Goal: Task Accomplishment & Management: Manage account settings

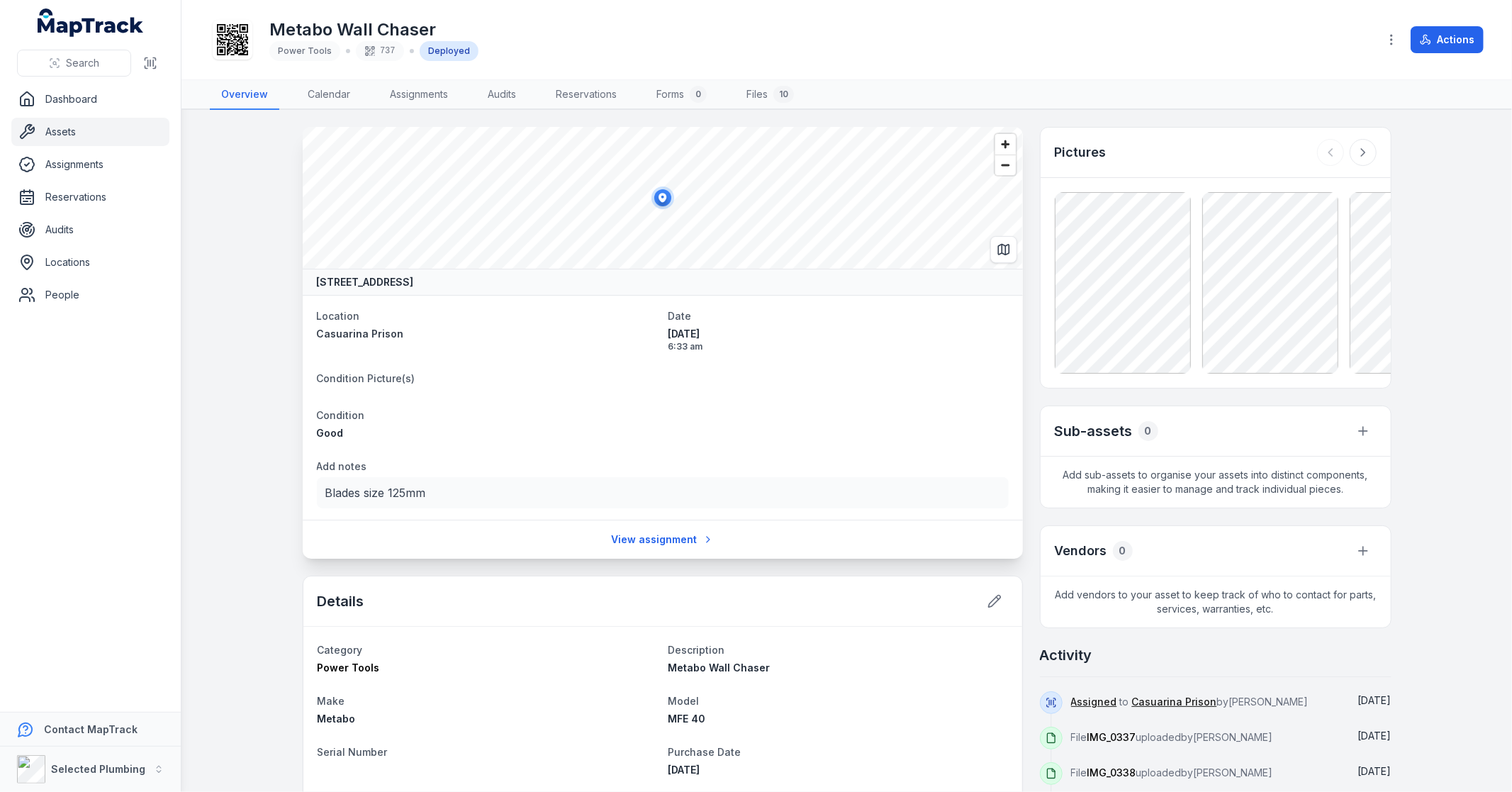
click at [1360, 156] on icon at bounding box center [1363, 152] width 14 height 14
click at [1360, 156] on div at bounding box center [1347, 152] width 59 height 27
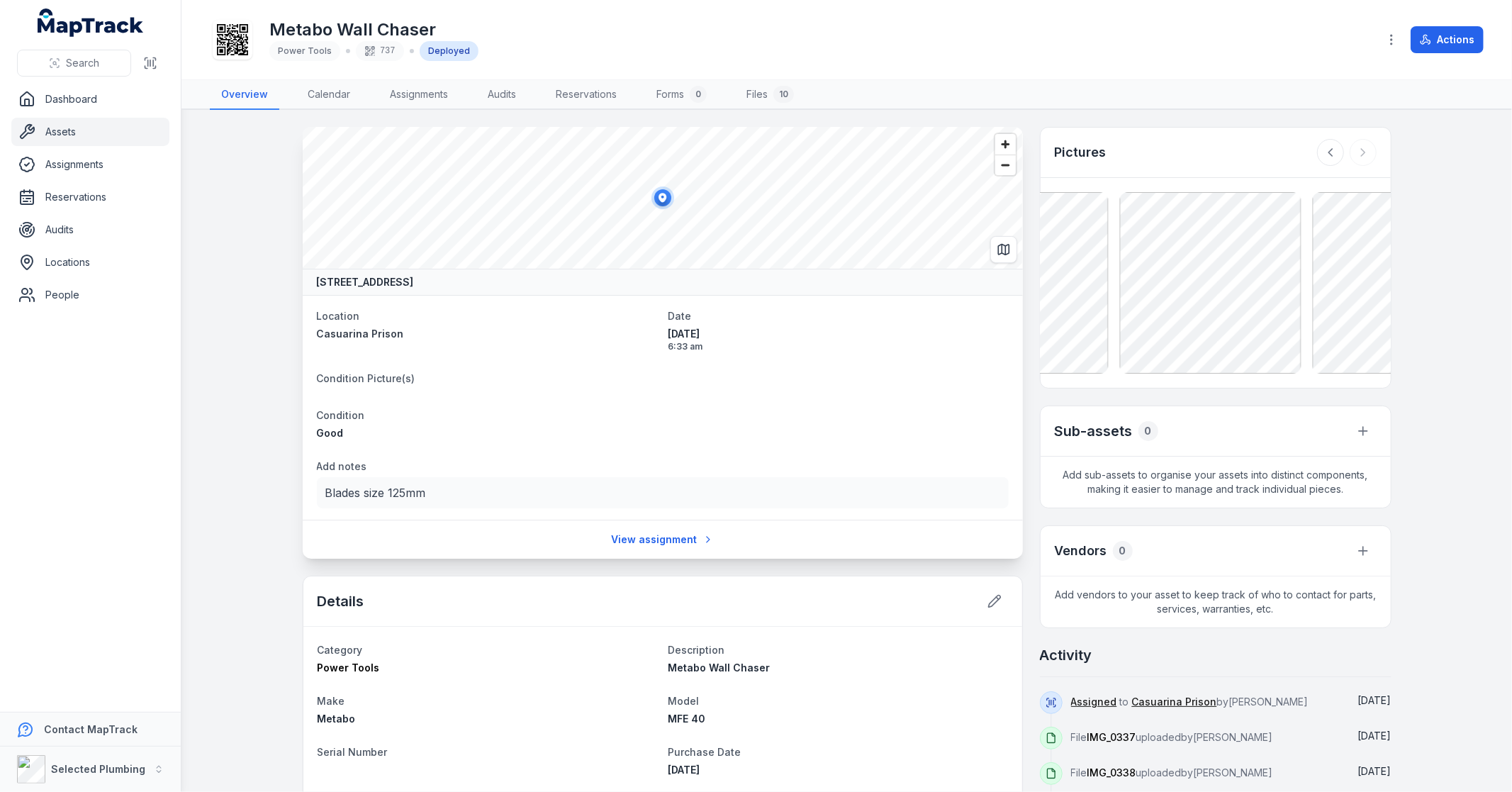
click at [1360, 156] on div at bounding box center [1347, 152] width 59 height 27
click at [1357, 158] on div at bounding box center [1347, 152] width 59 height 27
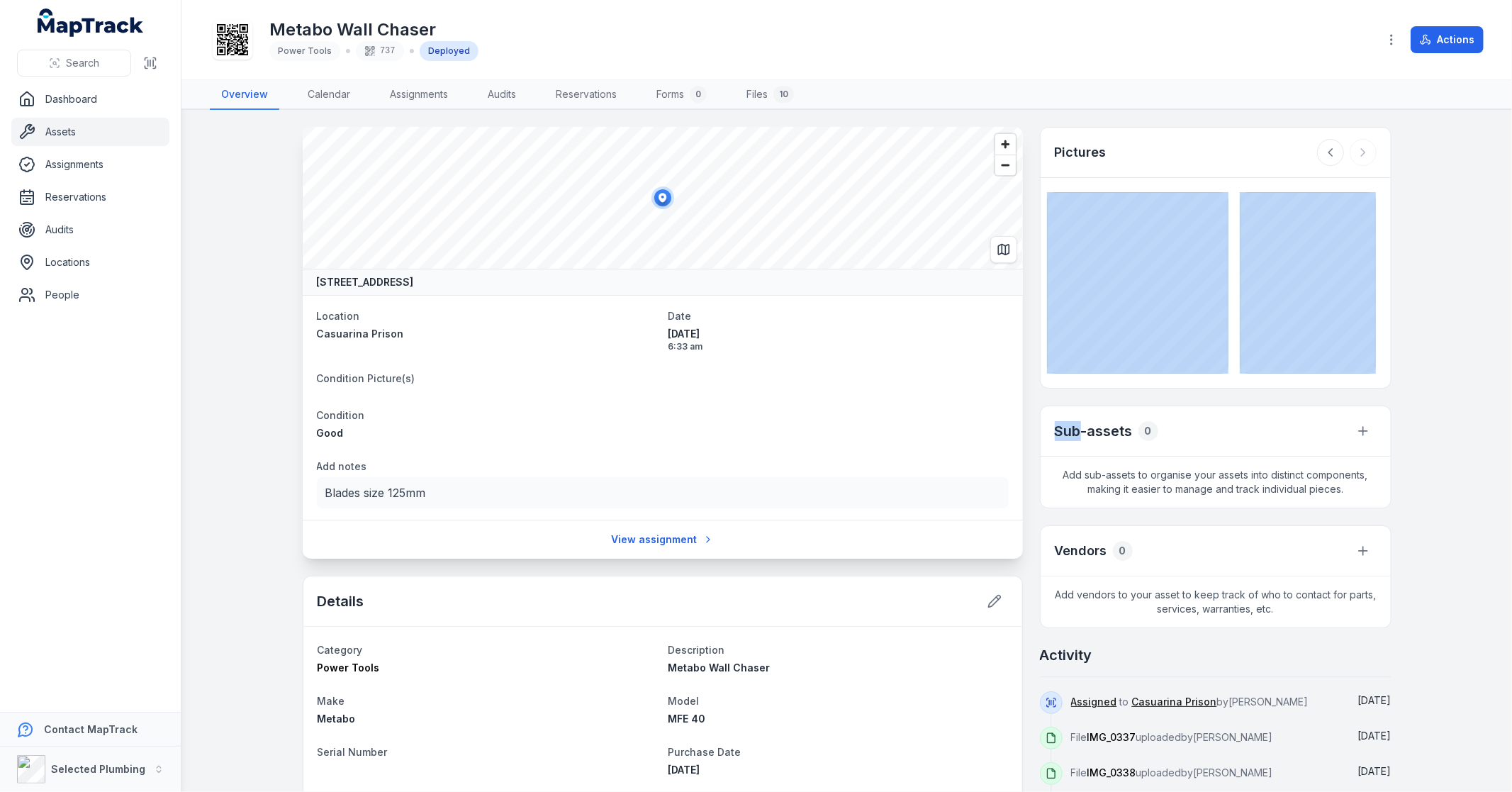
click at [1357, 158] on div at bounding box center [1347, 152] width 59 height 27
click at [1351, 154] on div at bounding box center [1347, 152] width 59 height 27
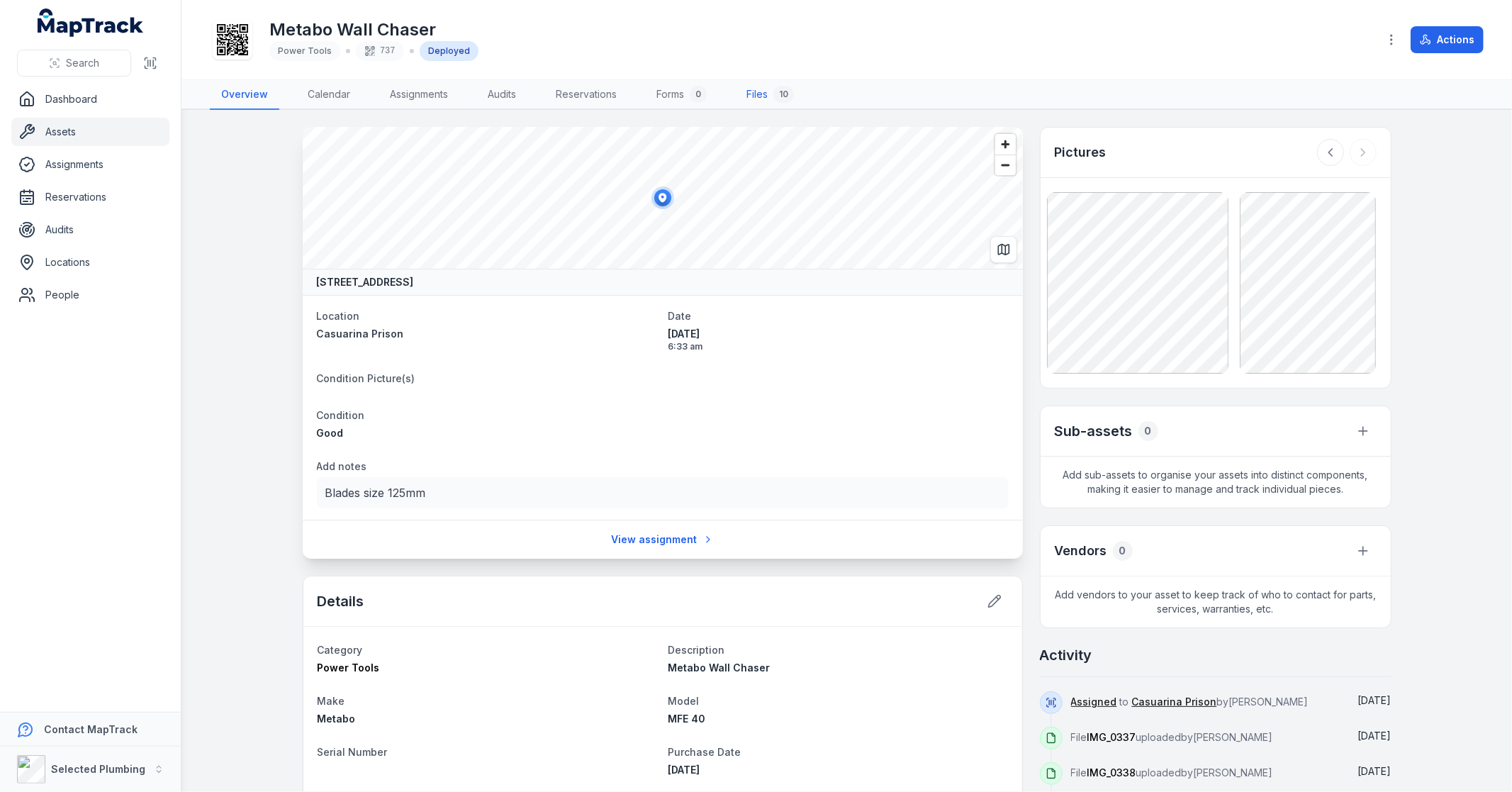
click at [753, 90] on link "Files 10" at bounding box center [771, 95] width 71 height 30
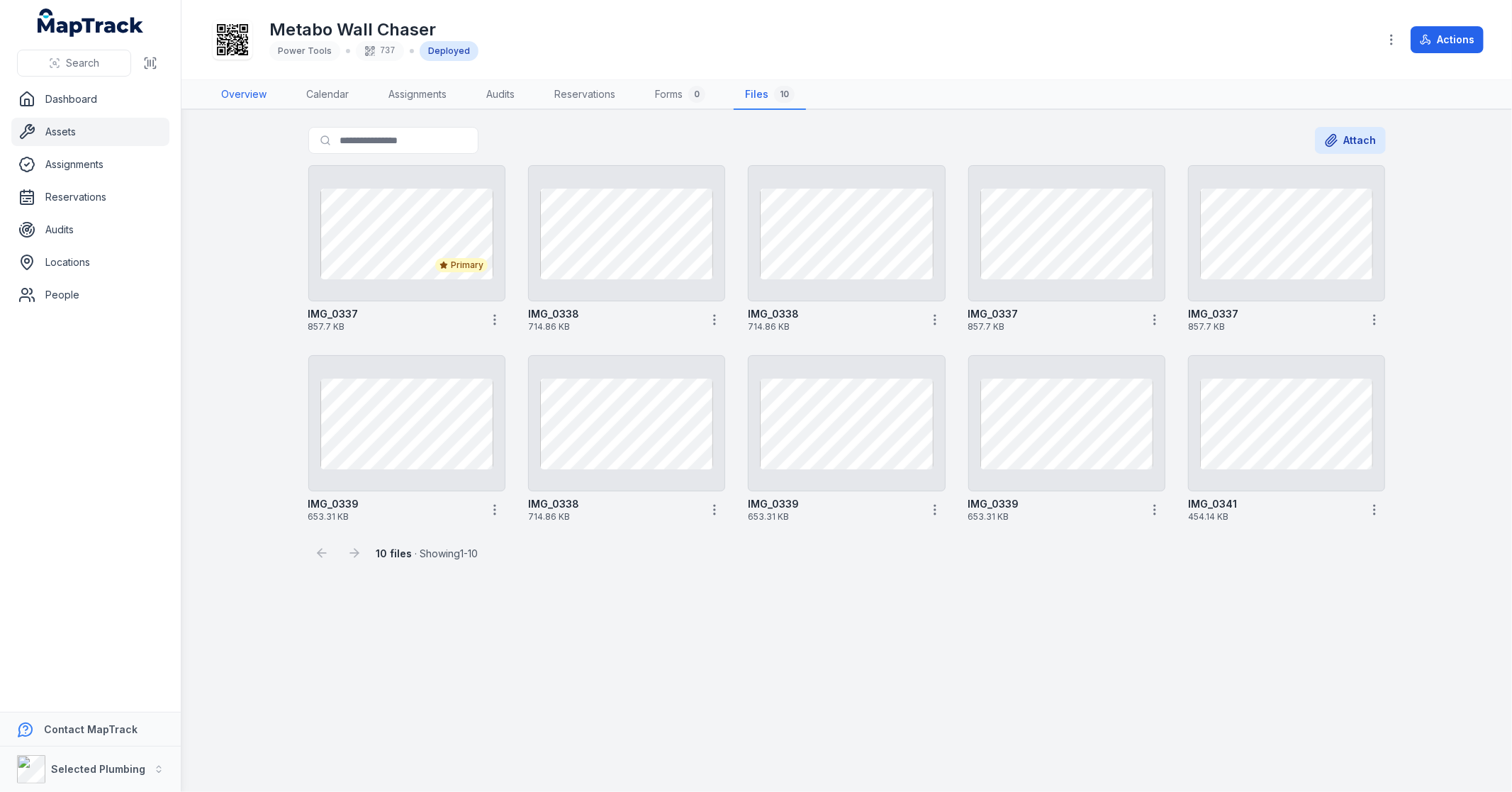
click at [230, 94] on link "Overview" at bounding box center [244, 95] width 68 height 30
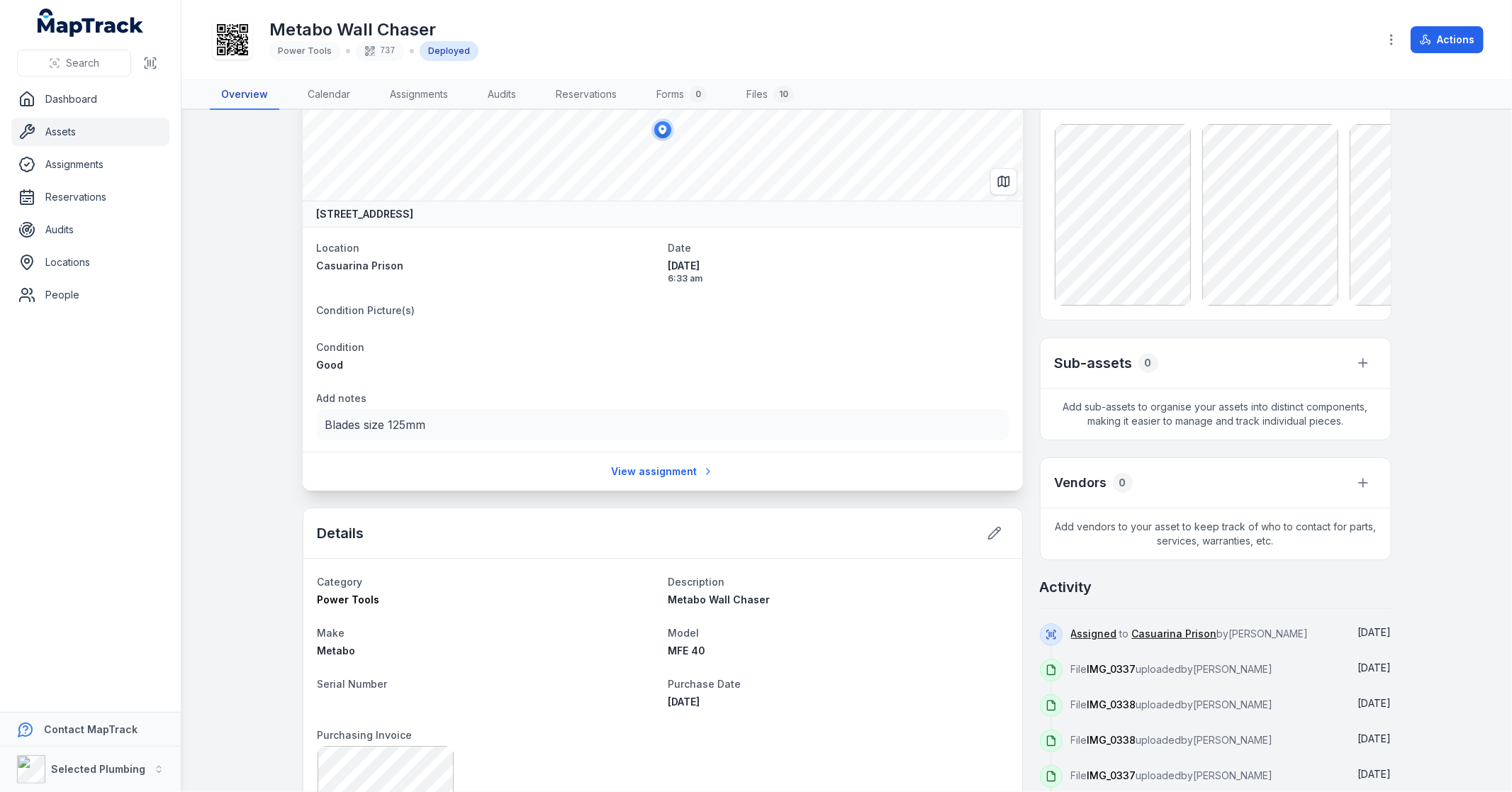
scroll to position [158, 0]
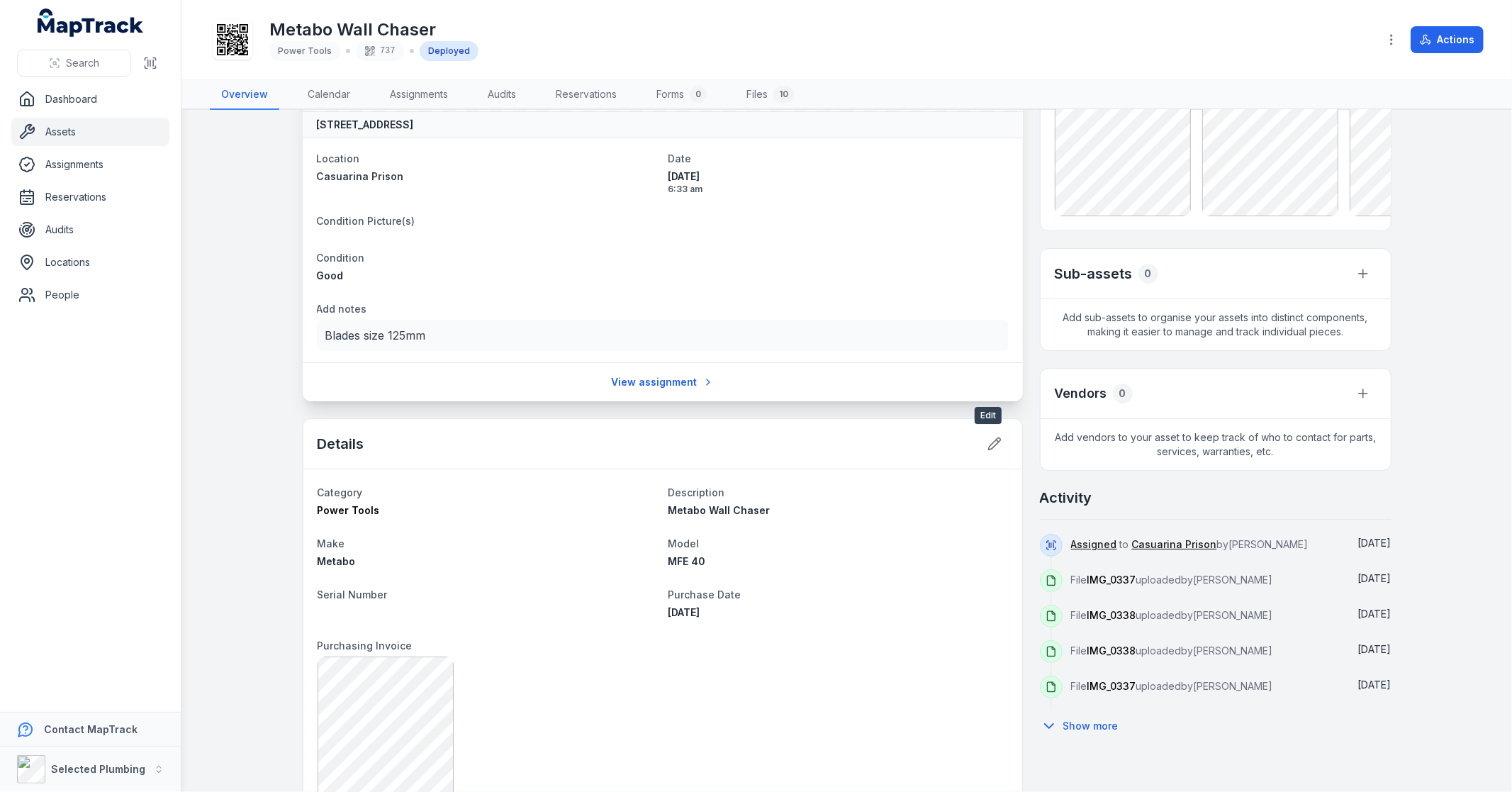
click at [988, 437] on icon at bounding box center [995, 443] width 14 height 14
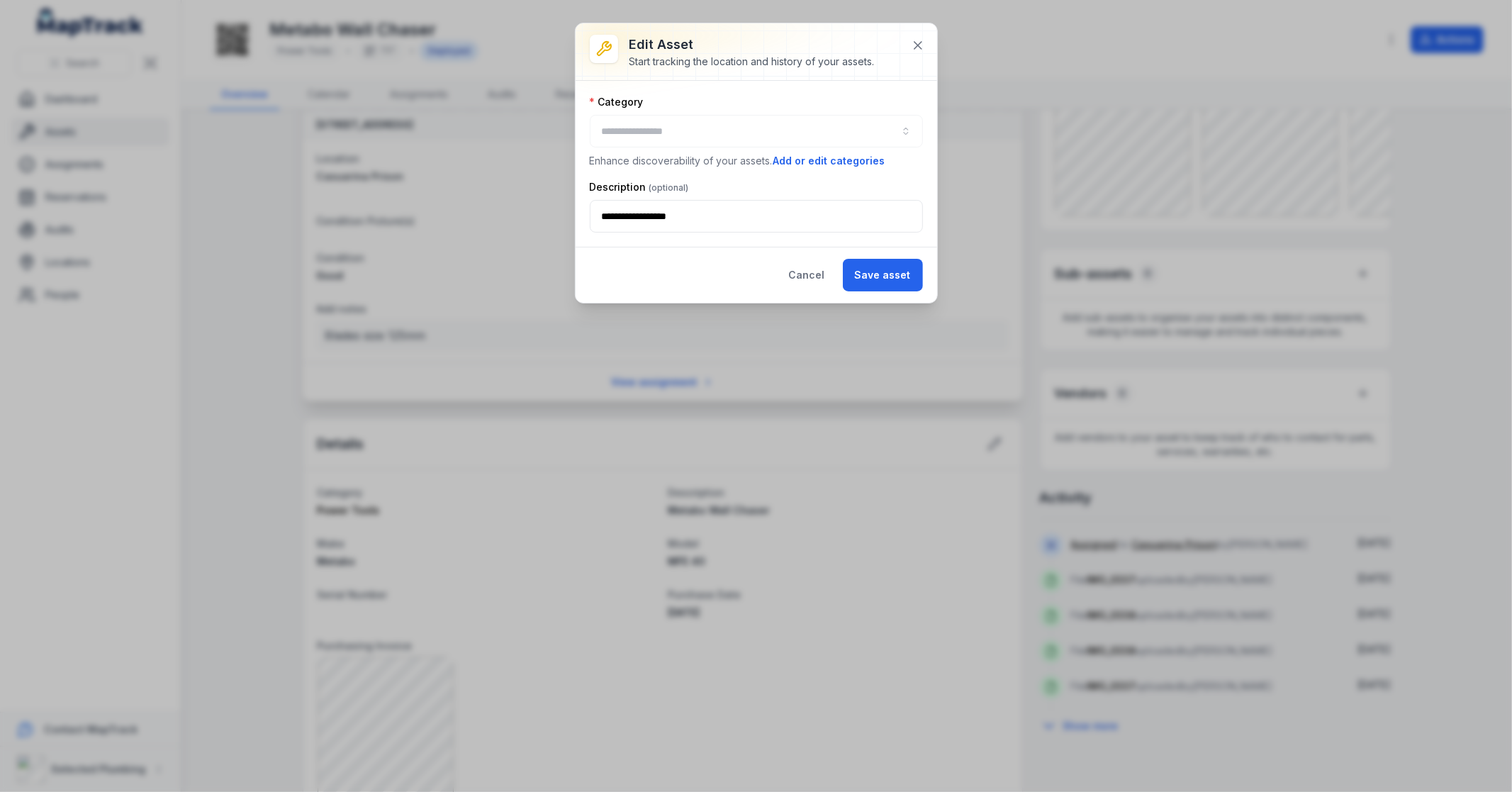
type input "**********"
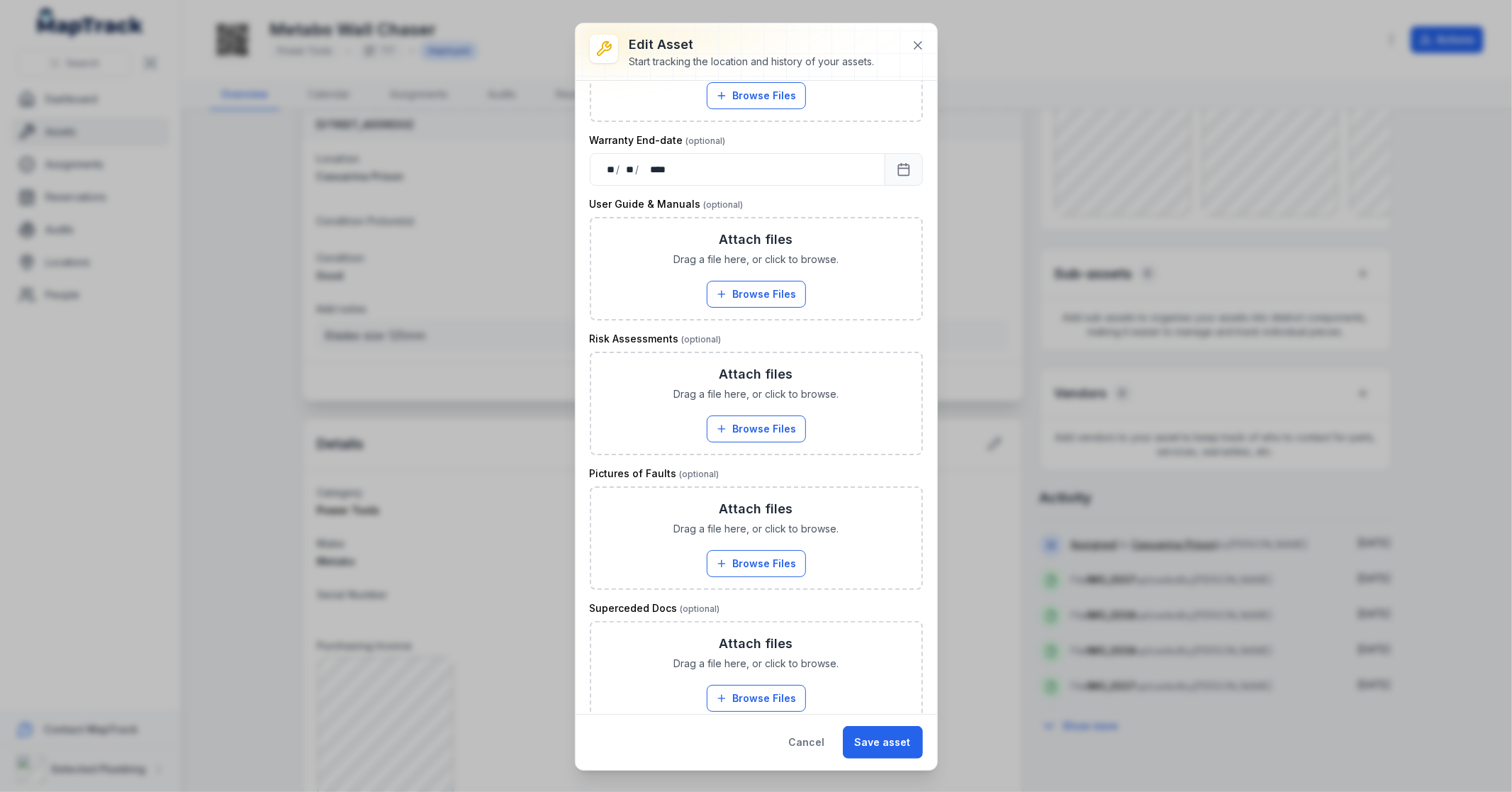
scroll to position [689, 0]
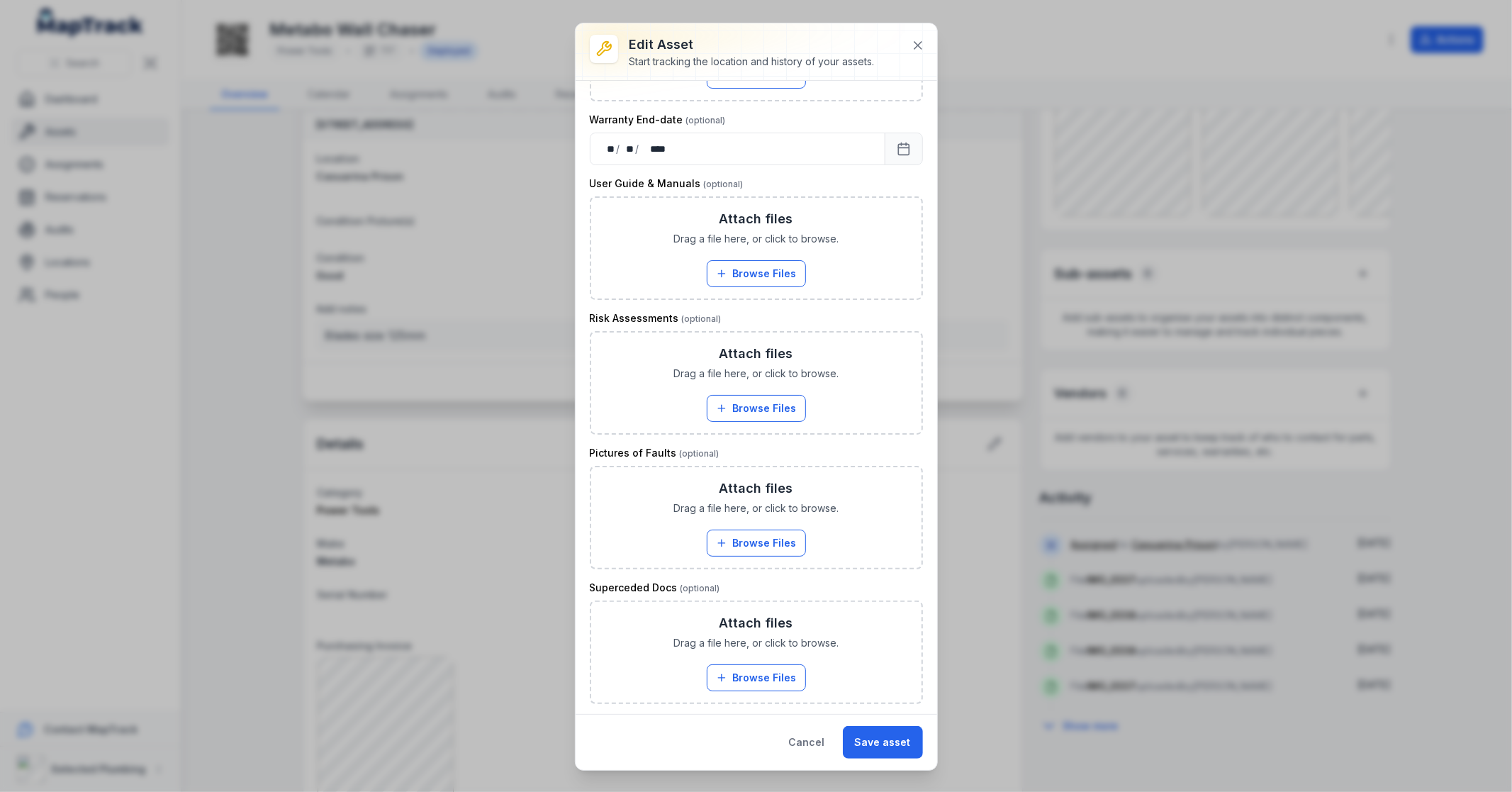
click at [797, 741] on button "Cancel" at bounding box center [807, 742] width 60 height 33
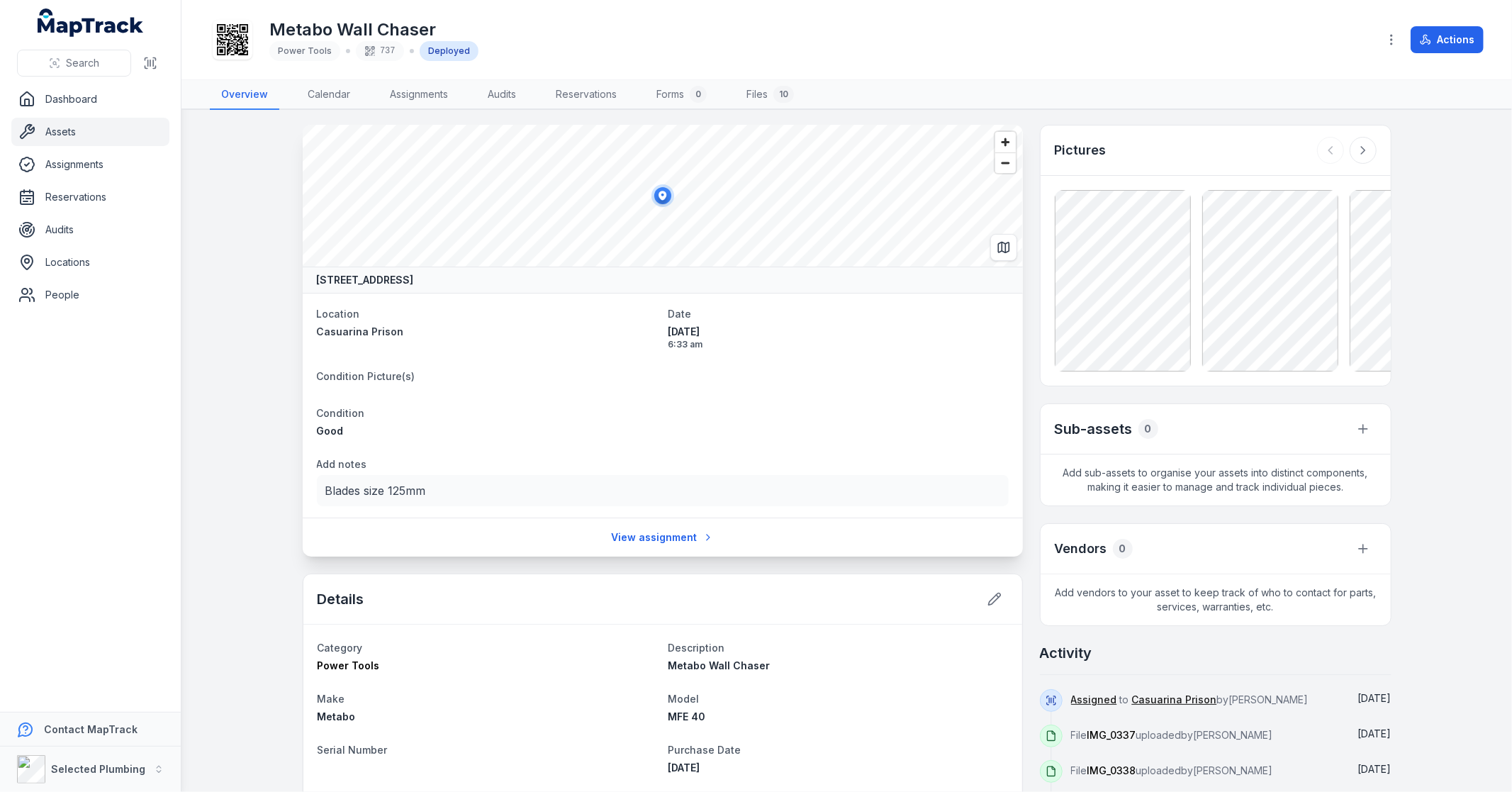
scroll to position [0, 0]
click at [760, 90] on link "Files 10" at bounding box center [771, 95] width 71 height 30
click at [756, 92] on link "Files 10" at bounding box center [771, 95] width 71 height 30
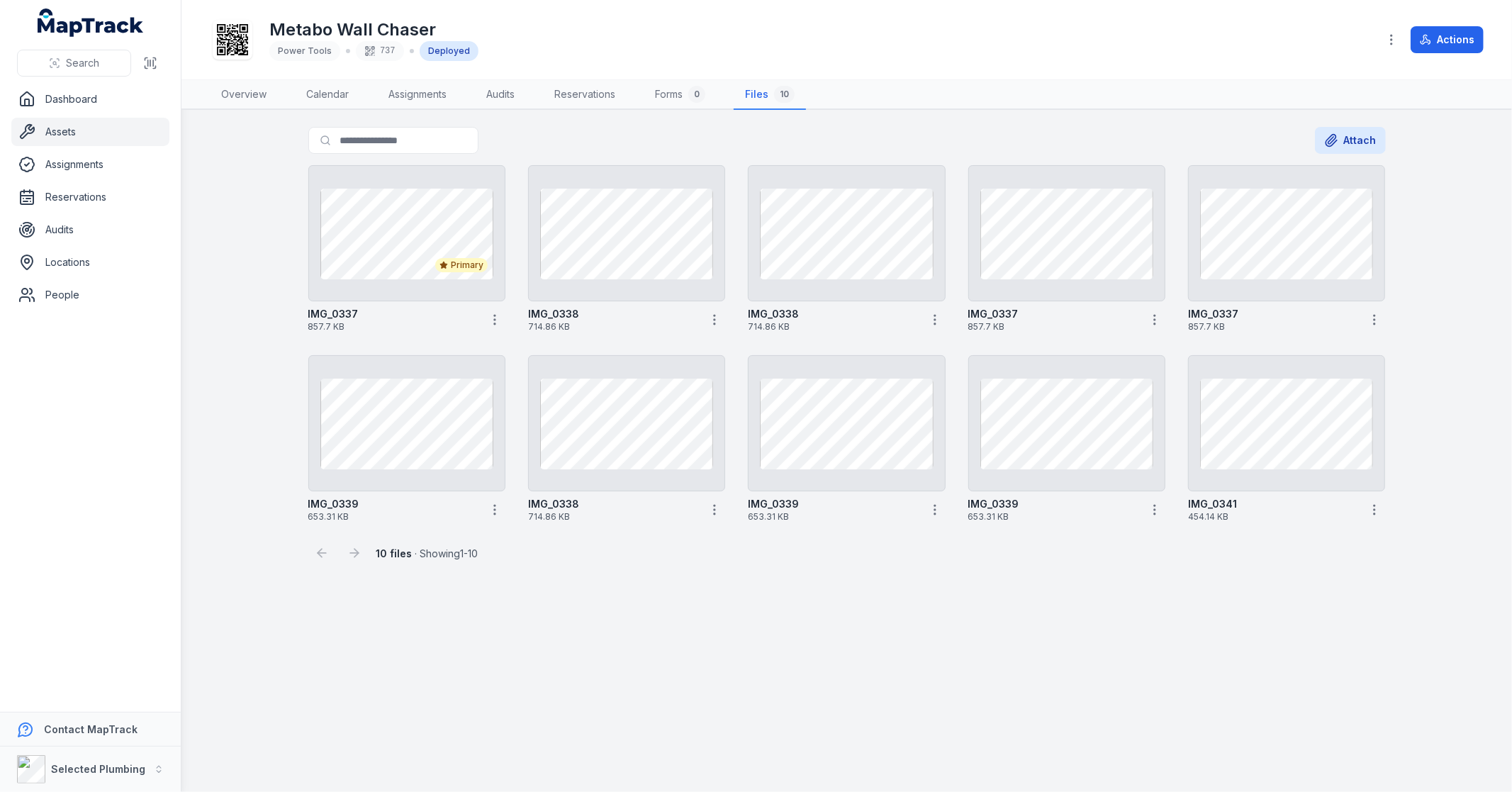
click at [483, 317] on div "IMG_0337 857.7 KB" at bounding box center [406, 317] width 197 height 31
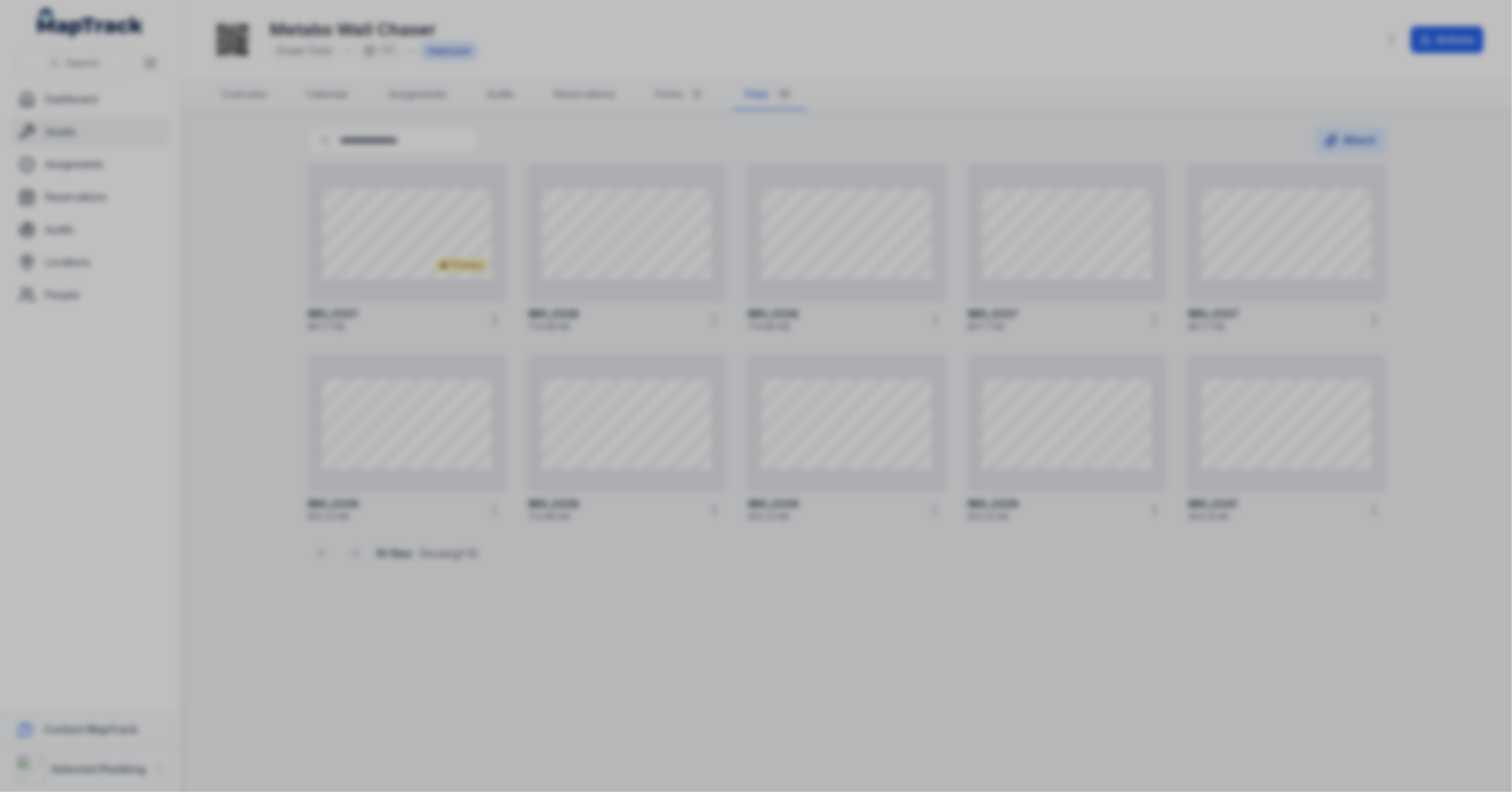
click at [495, 319] on div at bounding box center [756, 396] width 1512 height 792
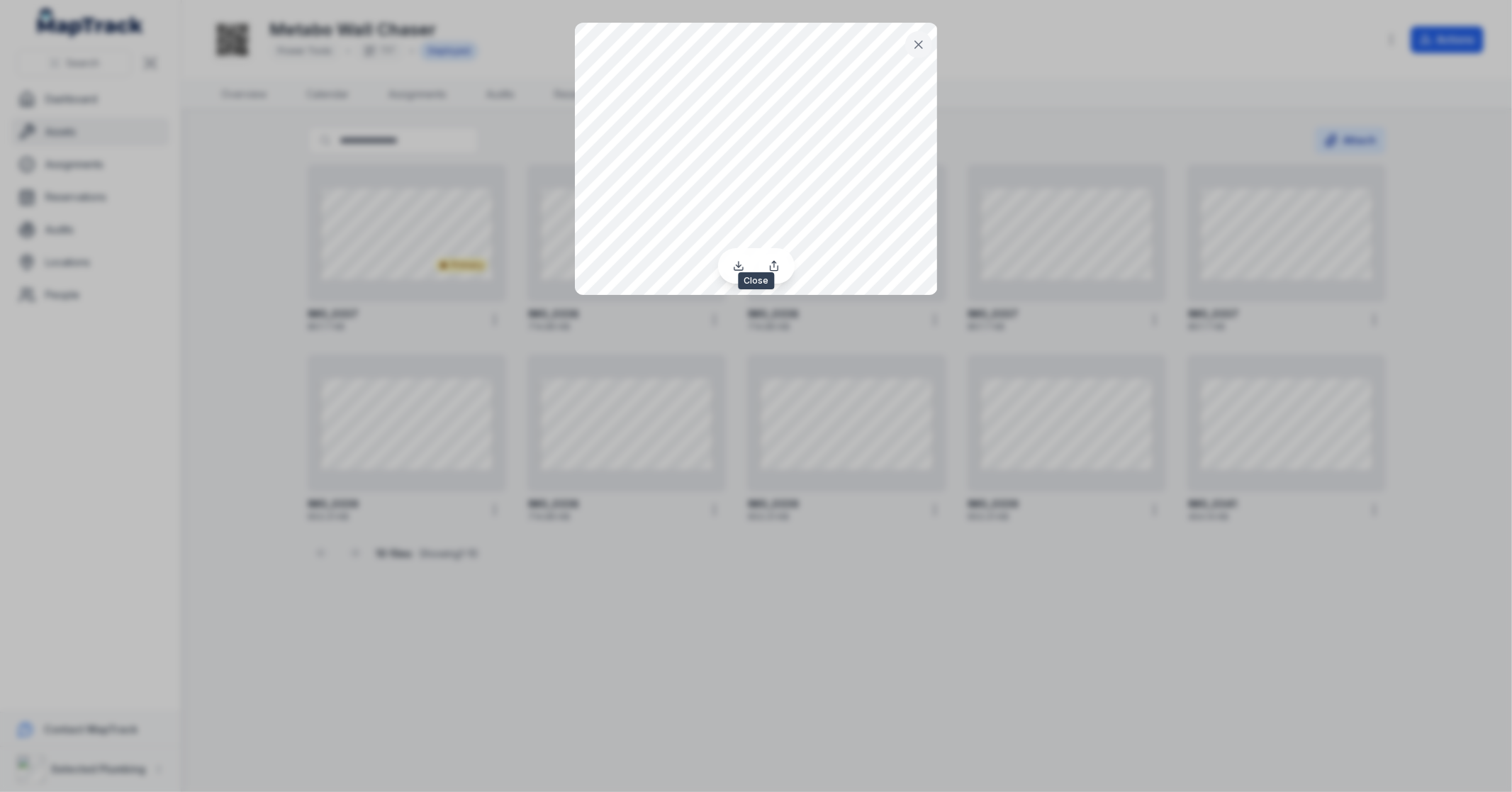
click at [918, 45] on icon at bounding box center [919, 45] width 7 height 7
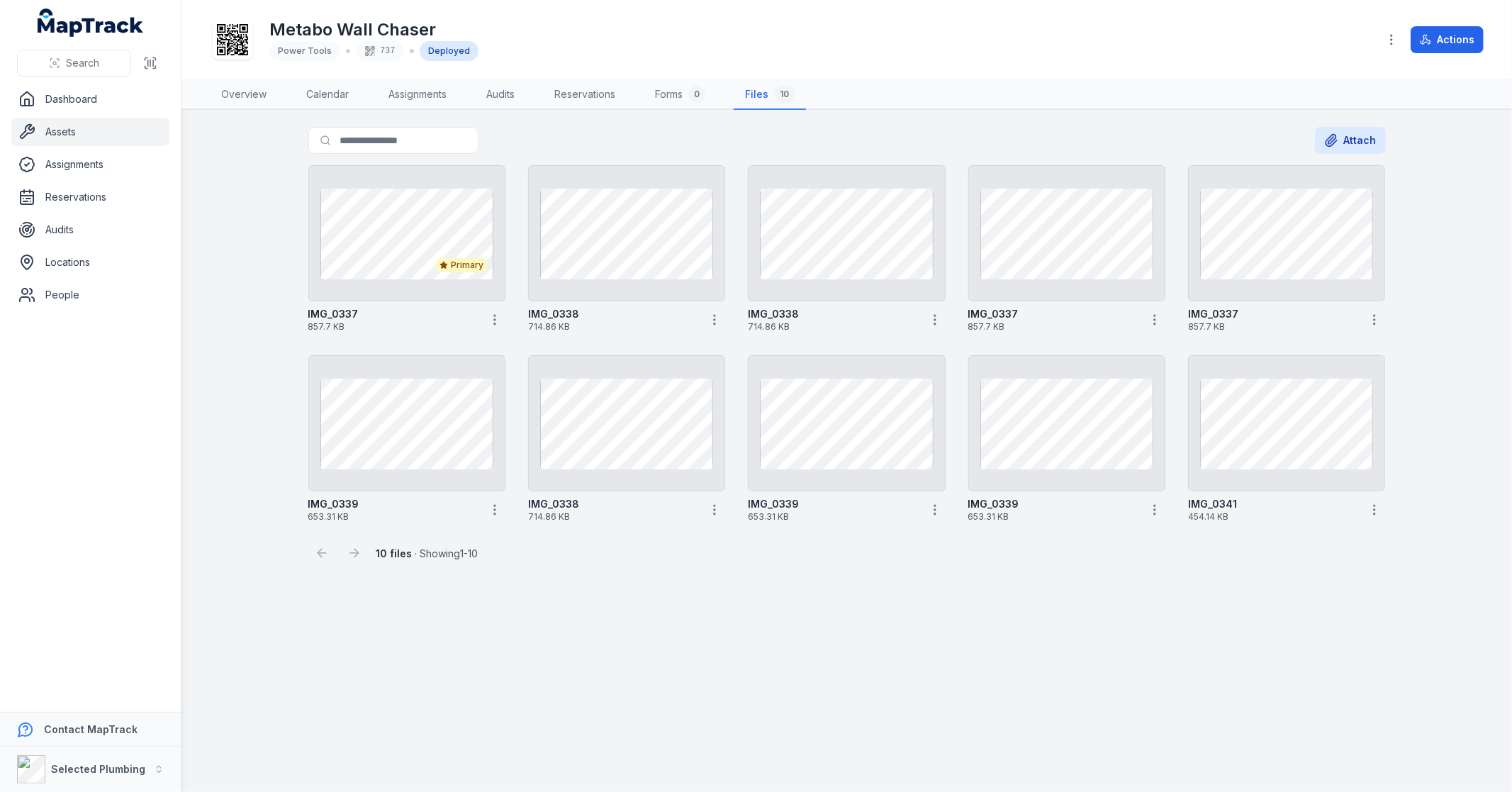
click at [491, 315] on icon "button" at bounding box center [495, 319] width 14 height 14
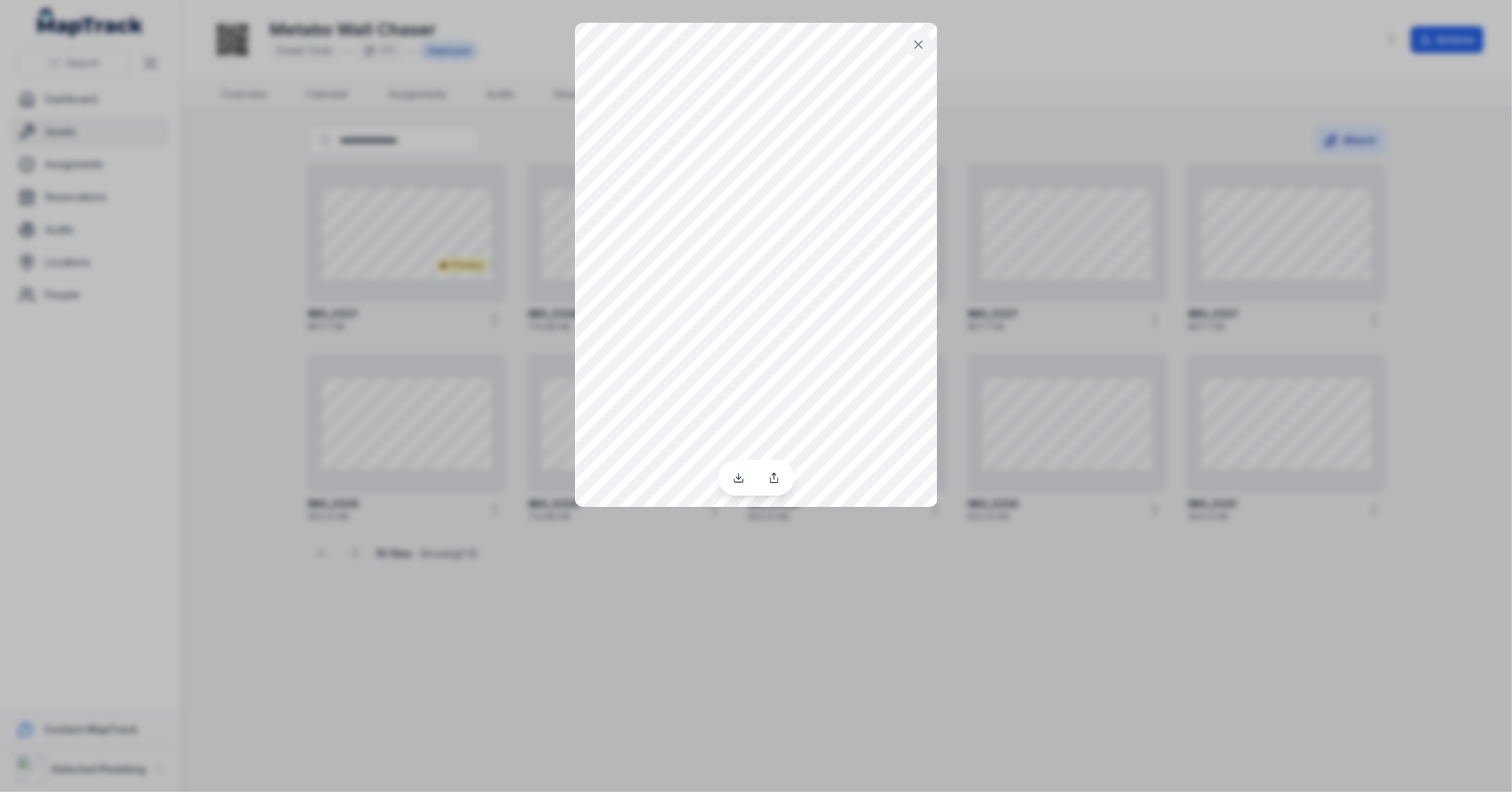
click at [1104, 569] on div at bounding box center [756, 396] width 1512 height 792
click at [926, 43] on button at bounding box center [919, 44] width 27 height 27
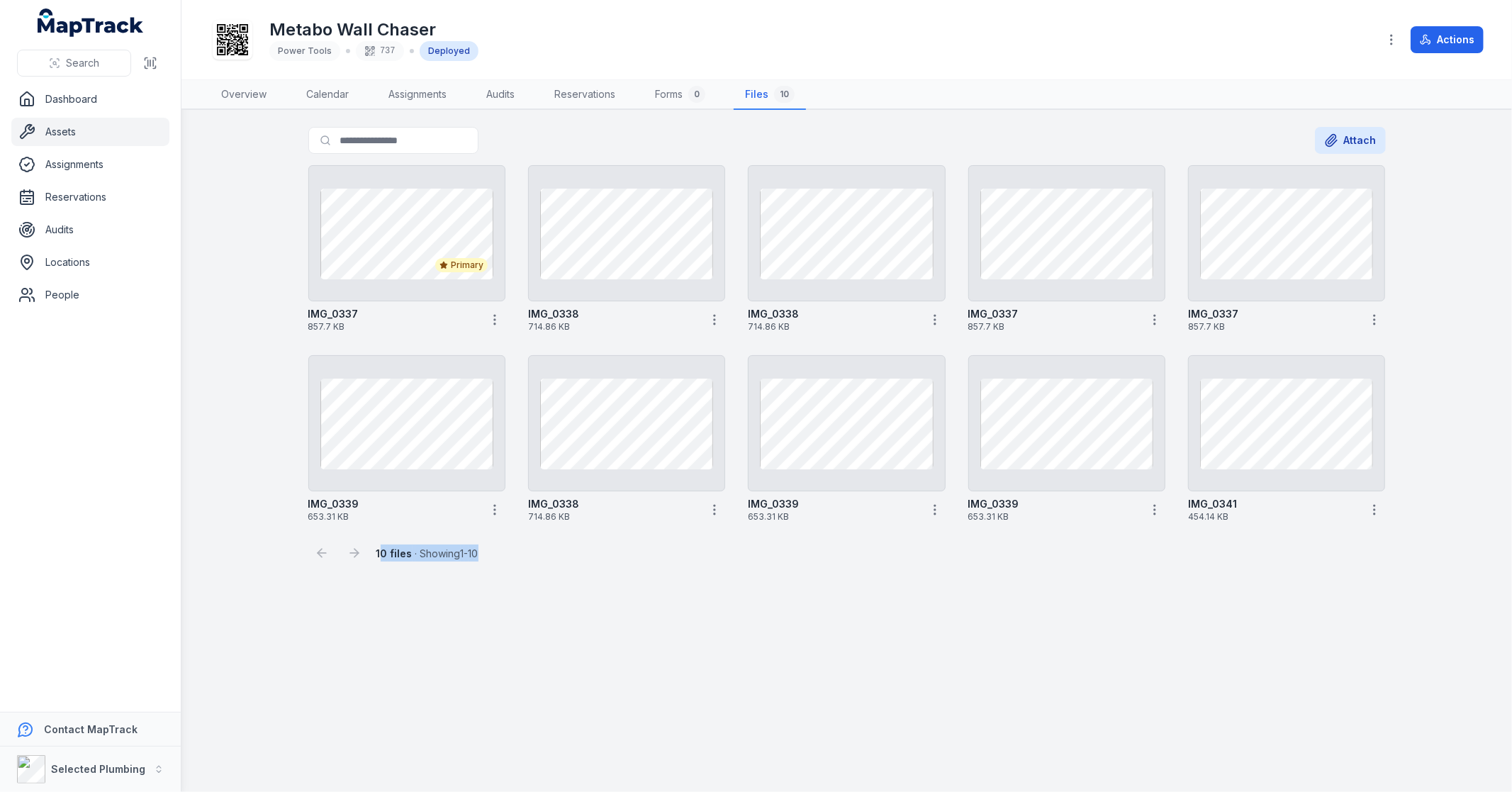
drag, startPoint x: 381, startPoint y: 553, endPoint x: 579, endPoint y: 559, distance: 198.1
click at [579, 559] on div "10 files · Showing 1 - 10" at bounding box center [847, 547] width 1078 height 38
click at [263, 98] on link "Overview" at bounding box center [244, 95] width 68 height 30
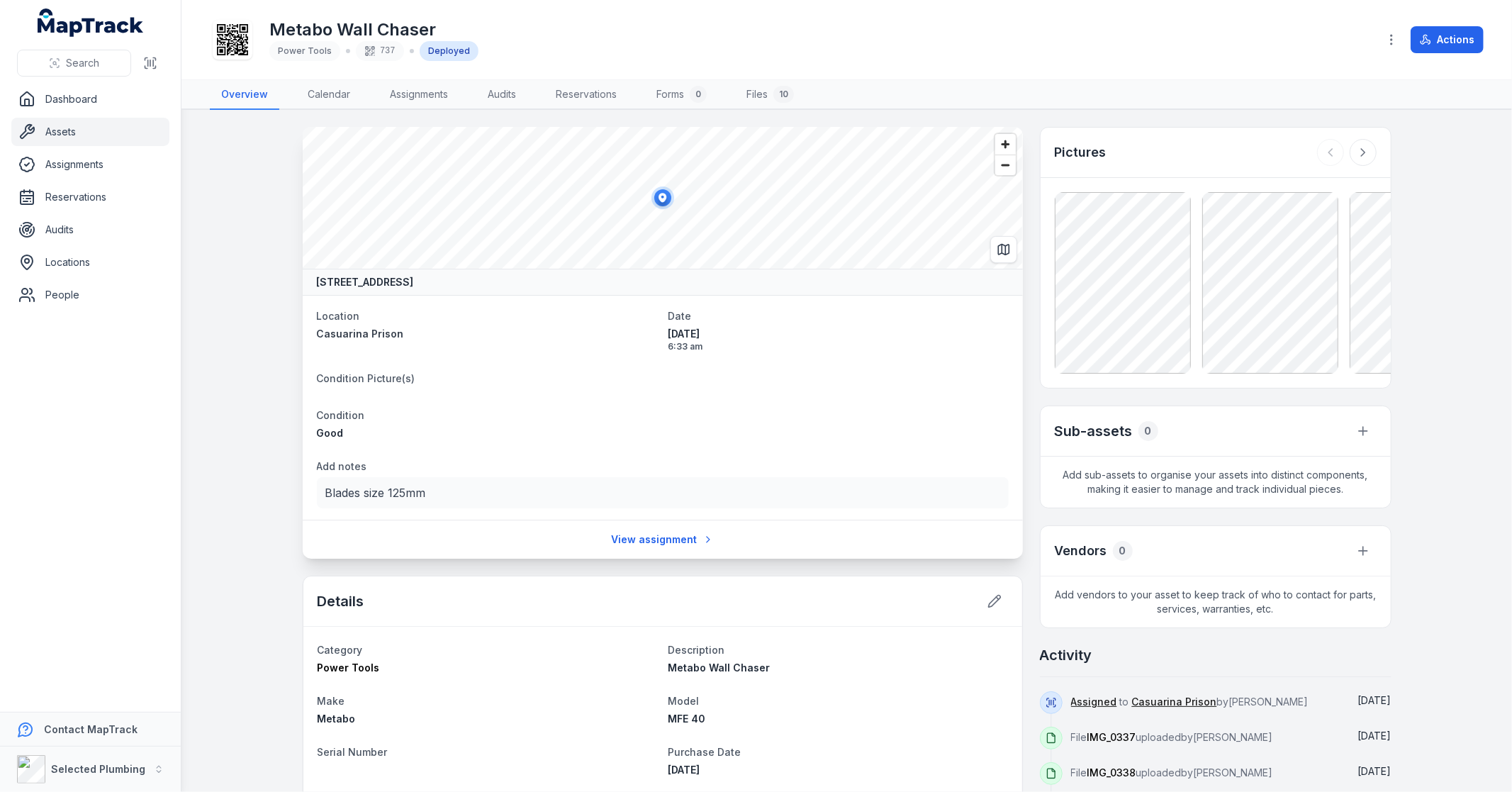
click at [1360, 150] on icon at bounding box center [1363, 152] width 14 height 14
click at [1362, 150] on icon at bounding box center [1363, 152] width 14 height 14
click at [1363, 150] on icon at bounding box center [1363, 152] width 14 height 14
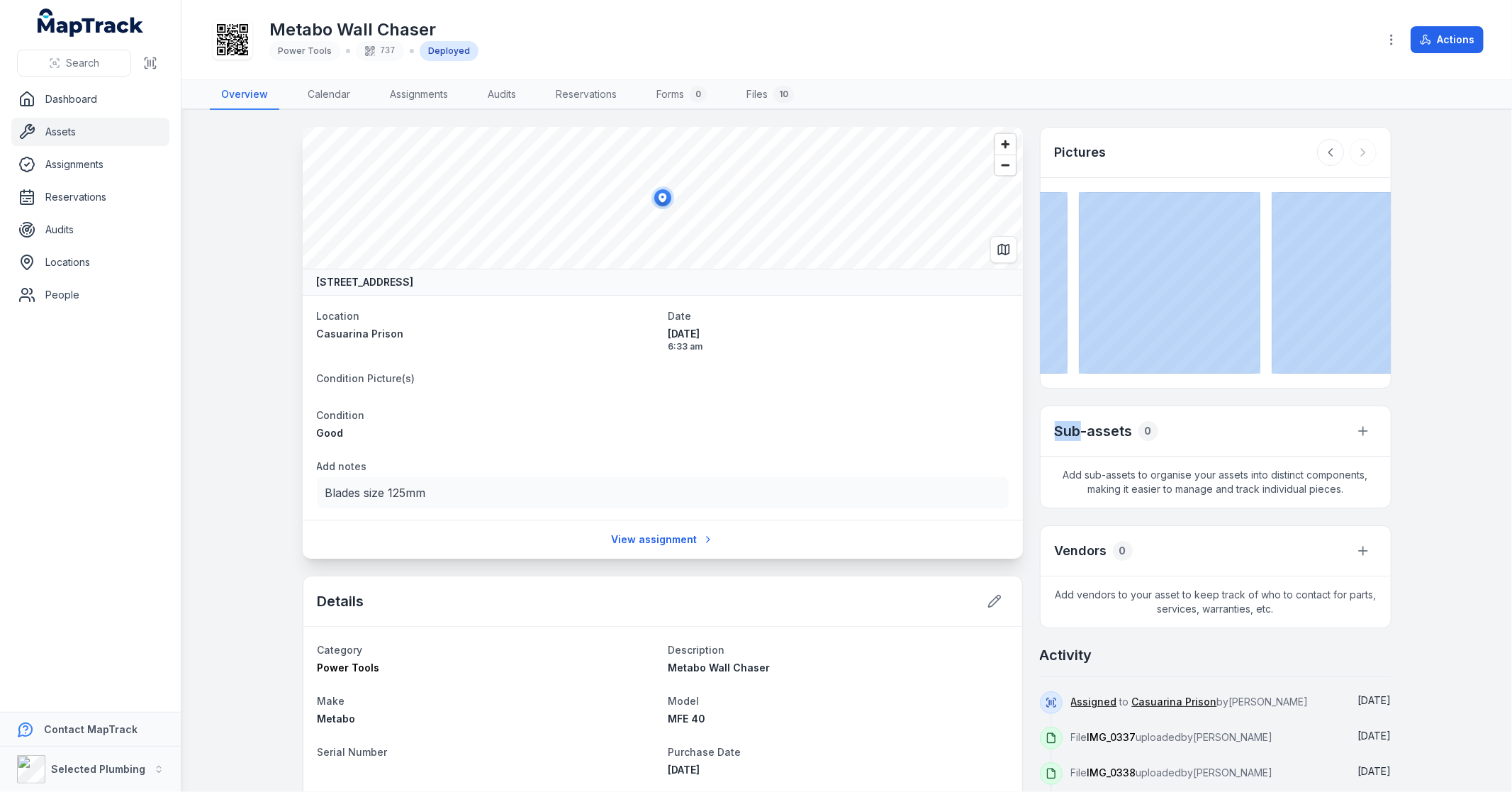
click at [1363, 150] on div at bounding box center [1347, 152] width 59 height 27
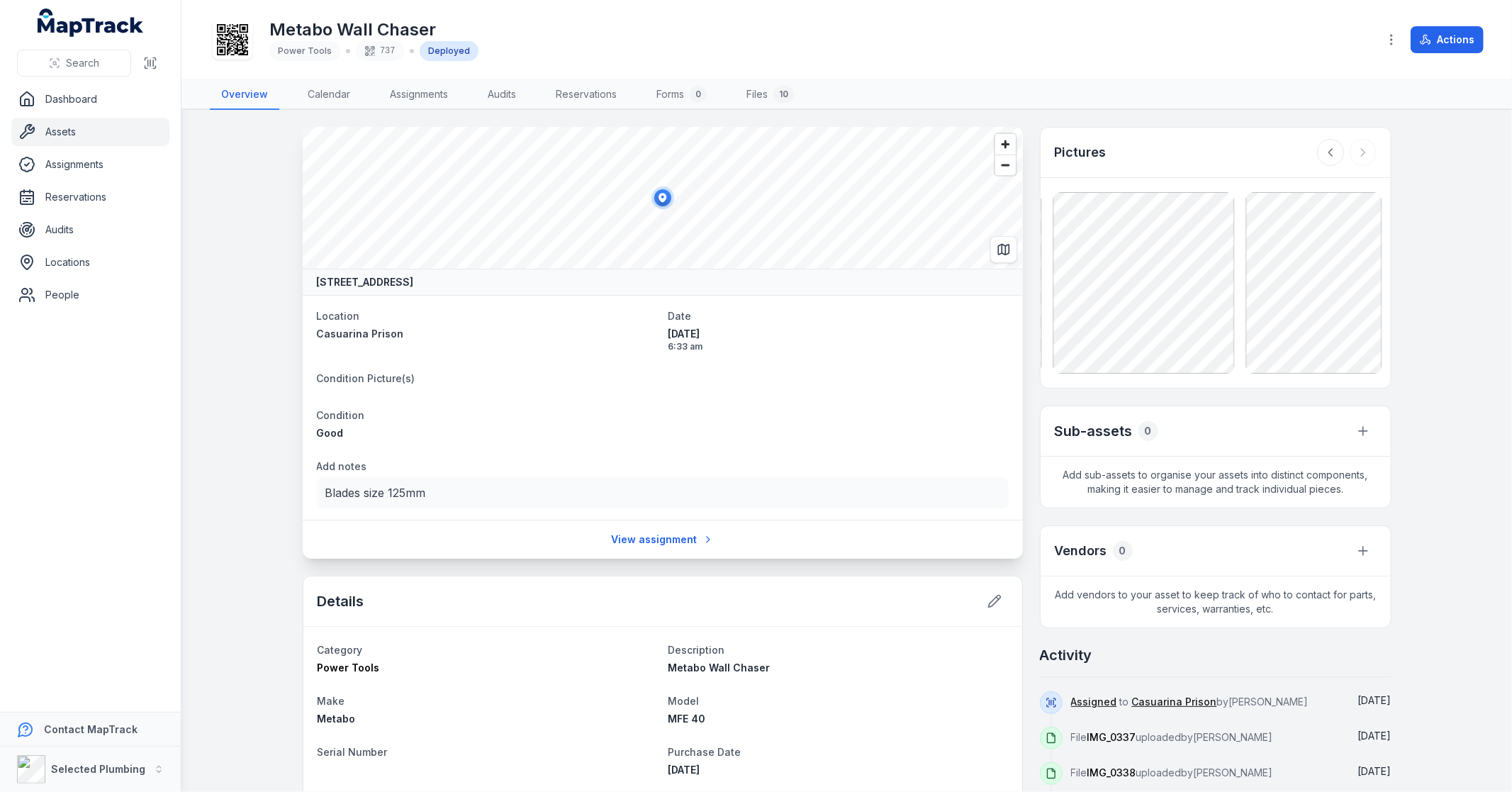
click at [1363, 150] on div at bounding box center [1347, 152] width 59 height 27
click at [757, 90] on link "Files 10" at bounding box center [771, 95] width 71 height 30
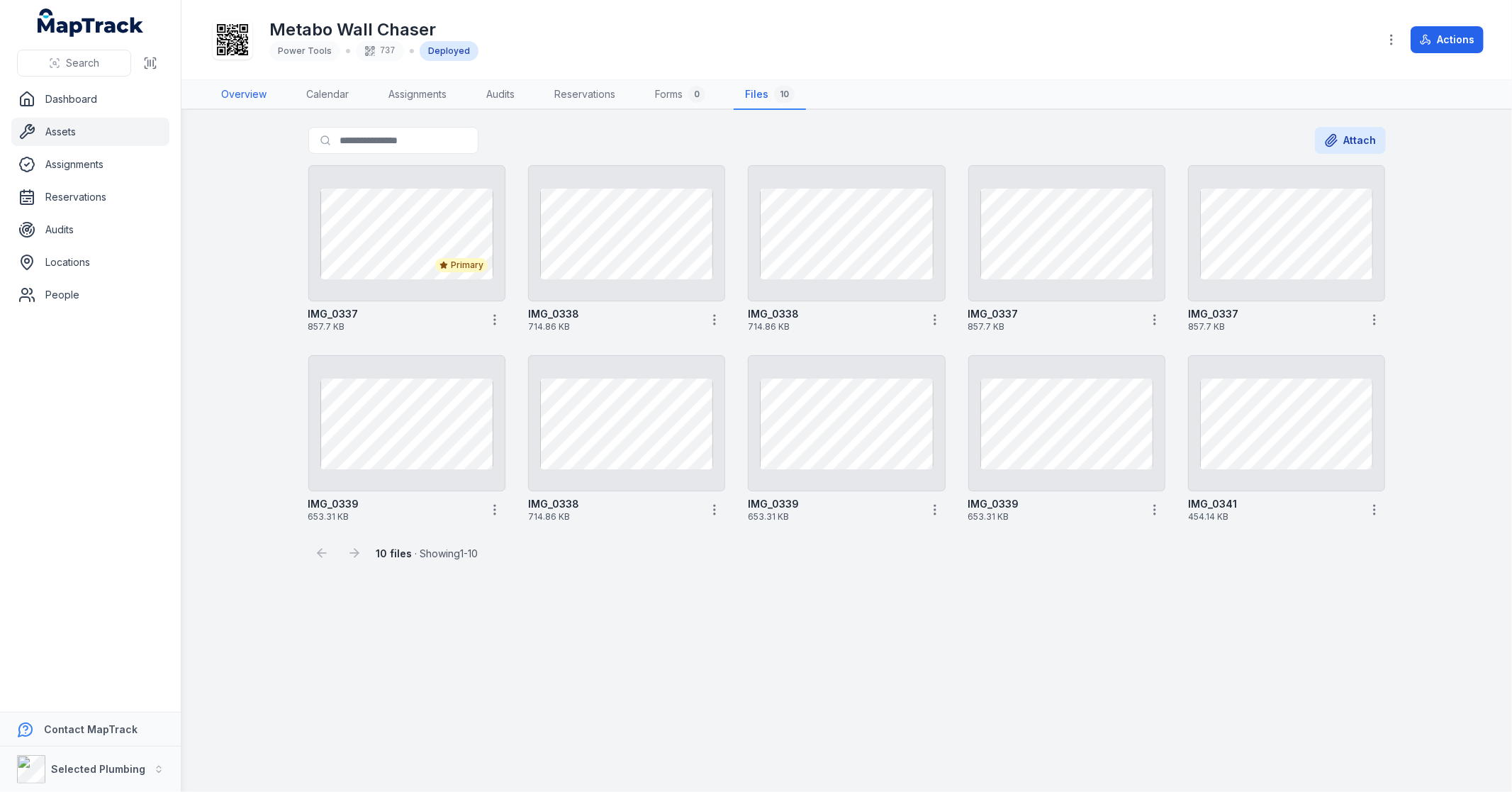
click at [250, 89] on link "Overview" at bounding box center [244, 95] width 68 height 30
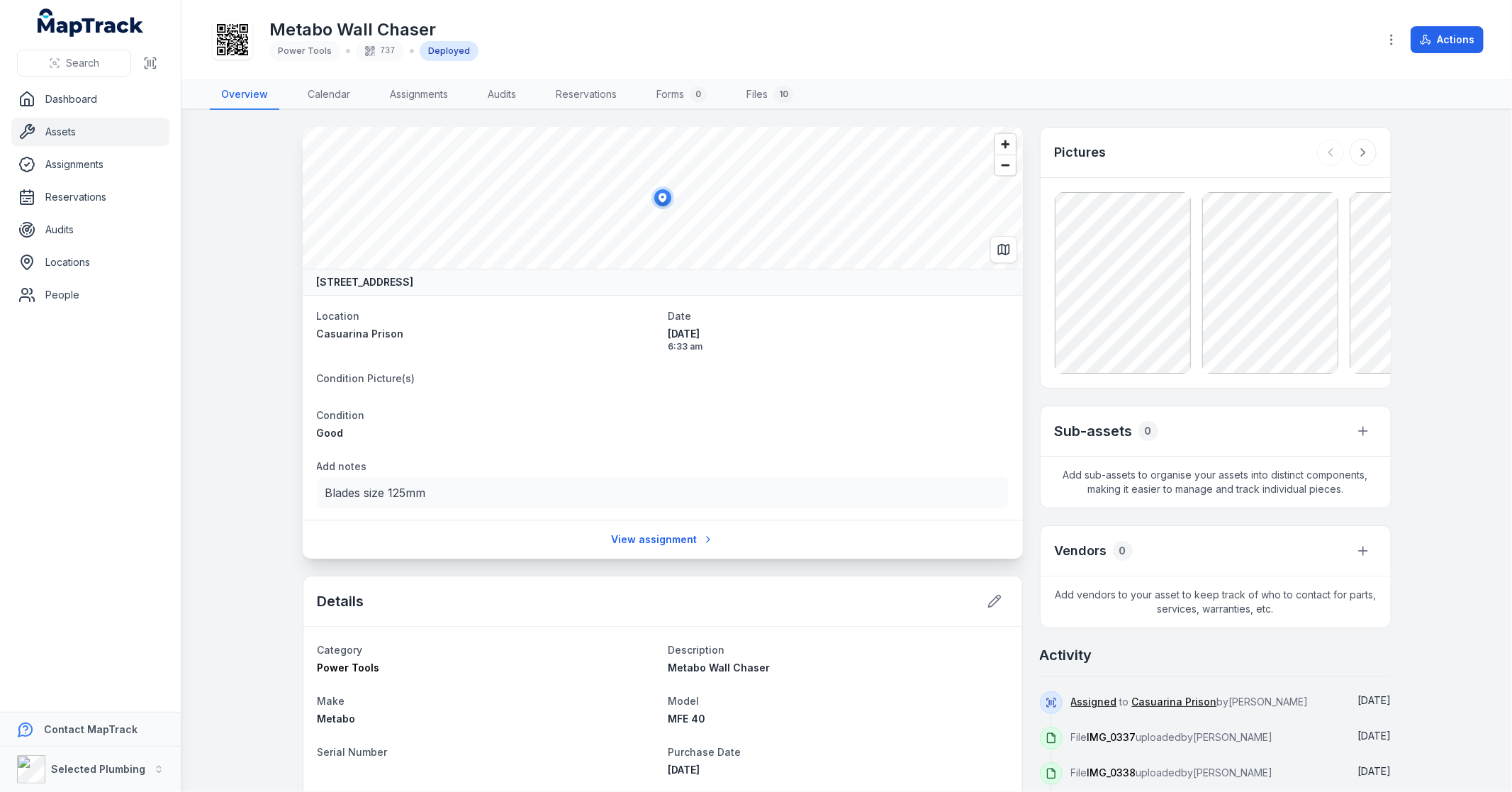
click at [1326, 157] on div at bounding box center [1347, 152] width 59 height 27
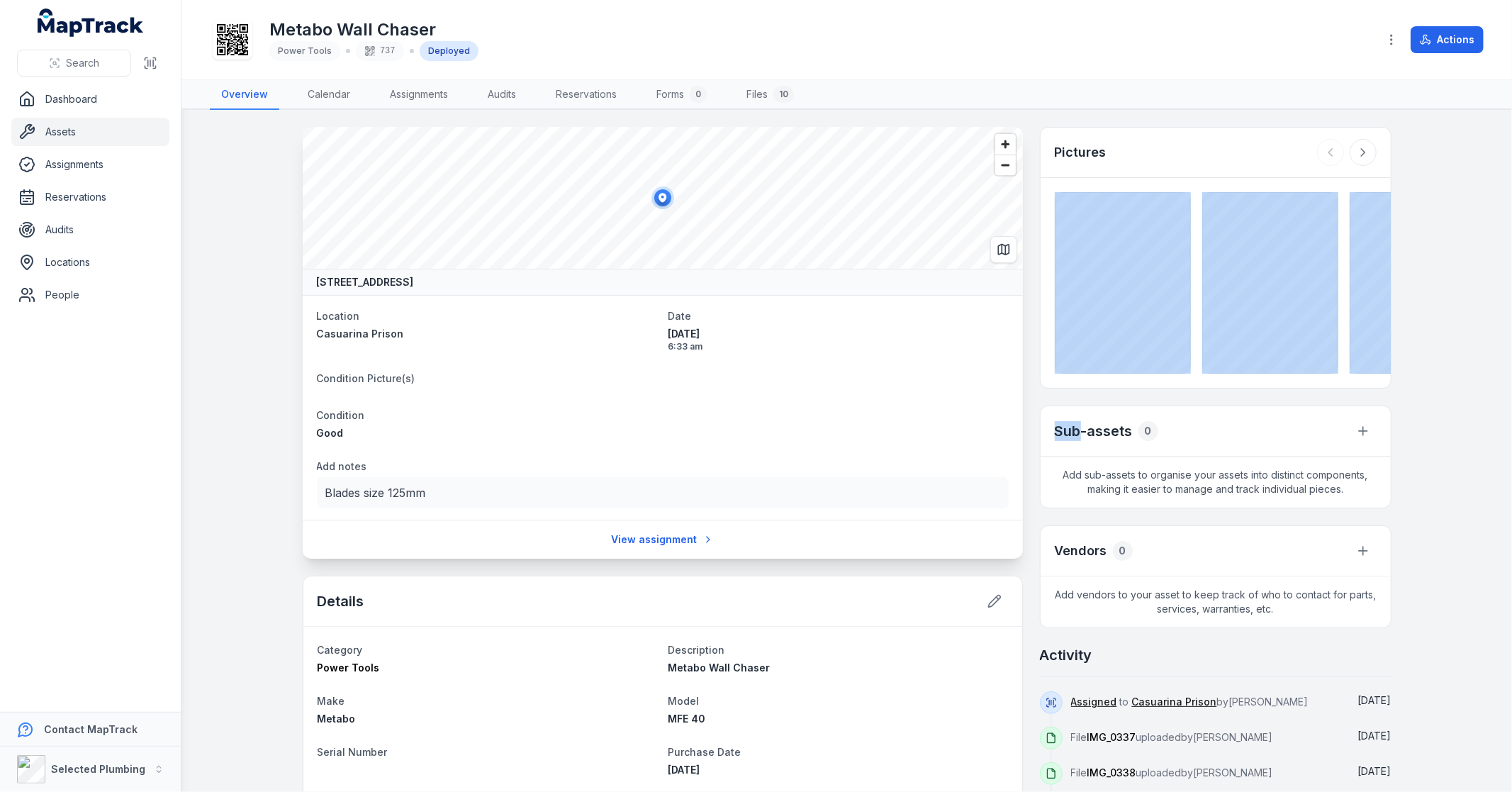
click at [1326, 157] on div at bounding box center [1347, 152] width 59 height 27
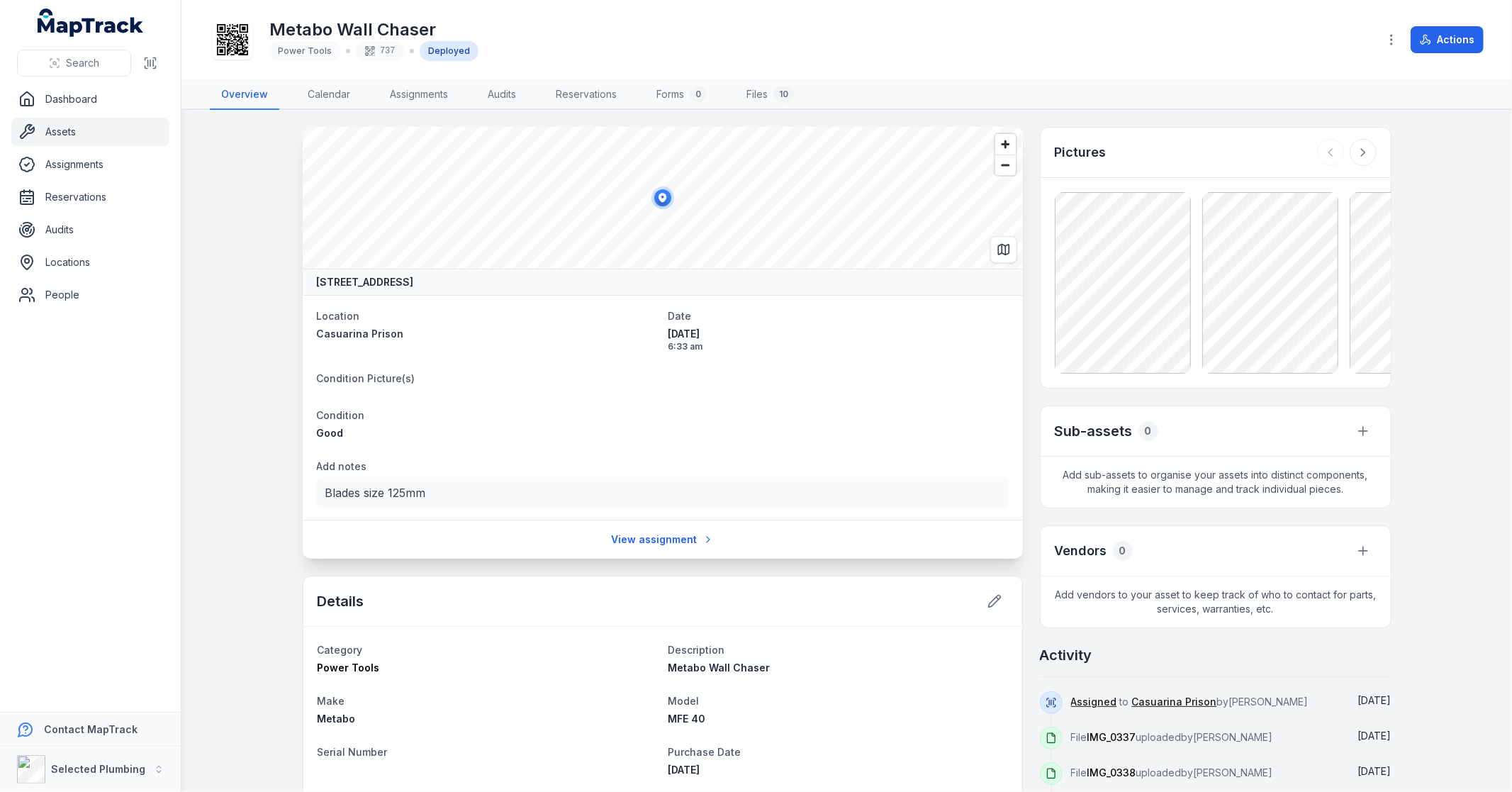
click at [1455, 331] on main "288 Orton Road, Casuarina, Western Australia 6167, Australia Location Casuarina…" at bounding box center [847, 451] width 1331 height 682
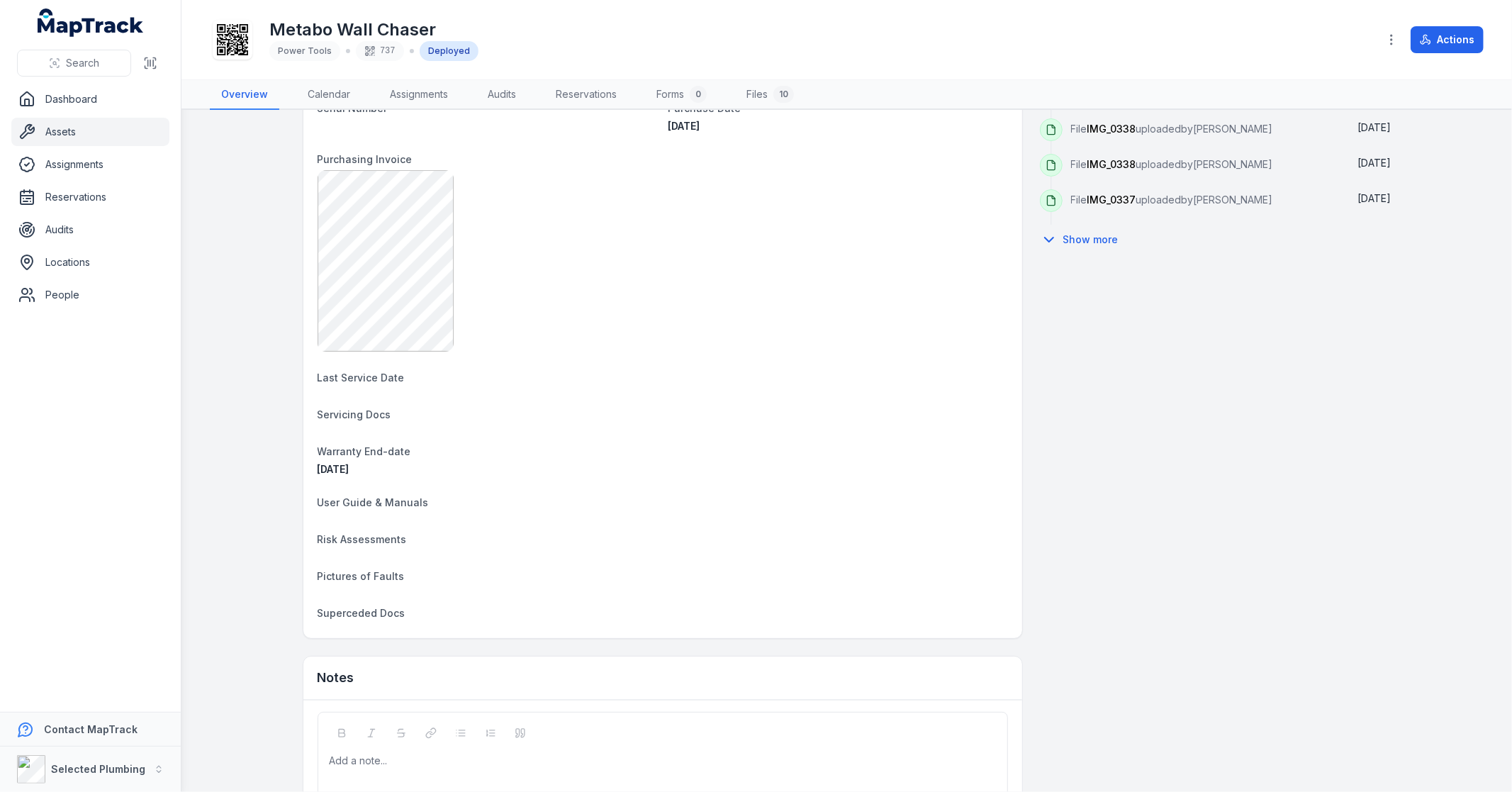
scroll to position [575, 0]
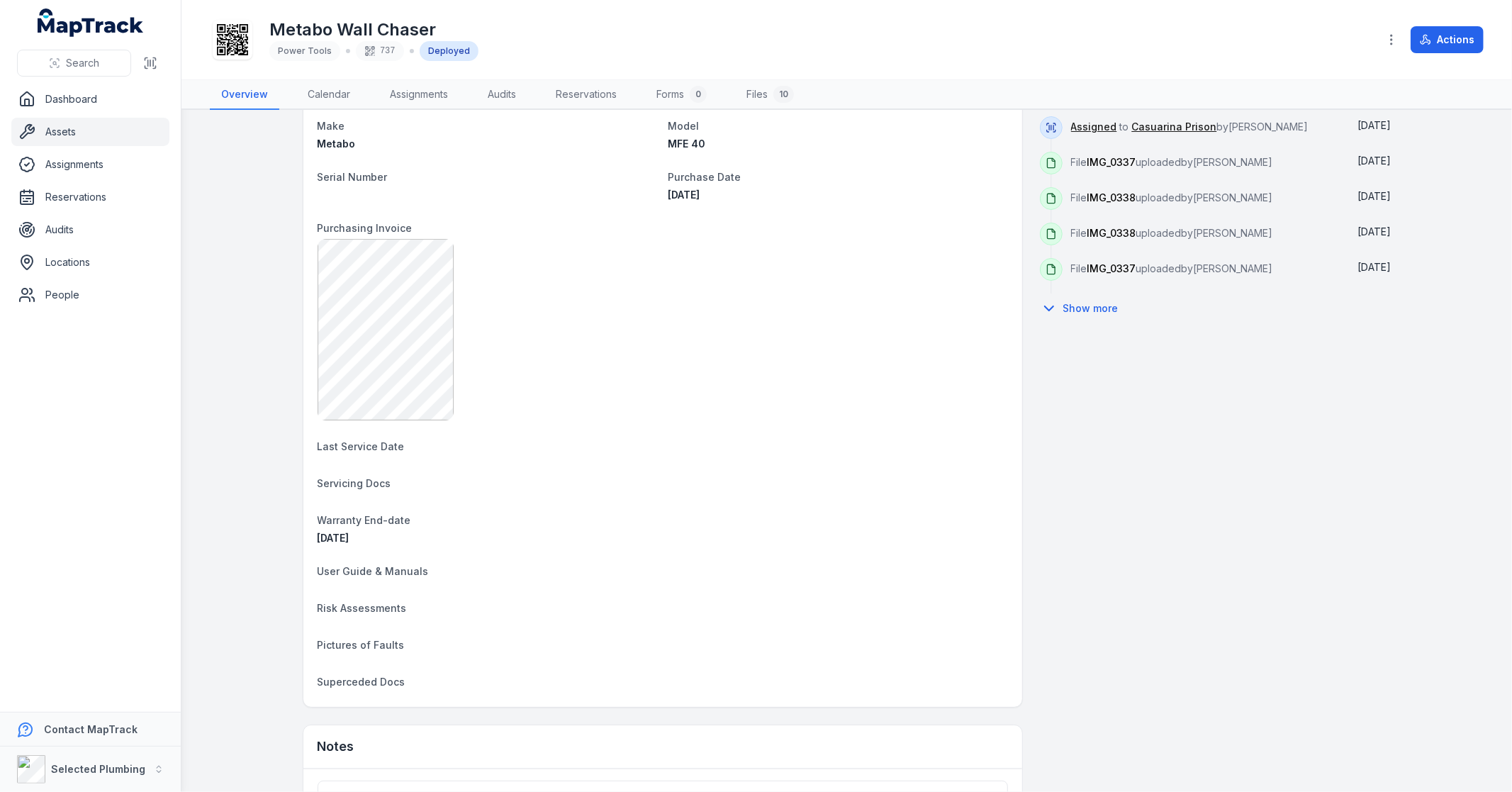
click at [1087, 309] on button "Show more" at bounding box center [1084, 308] width 88 height 30
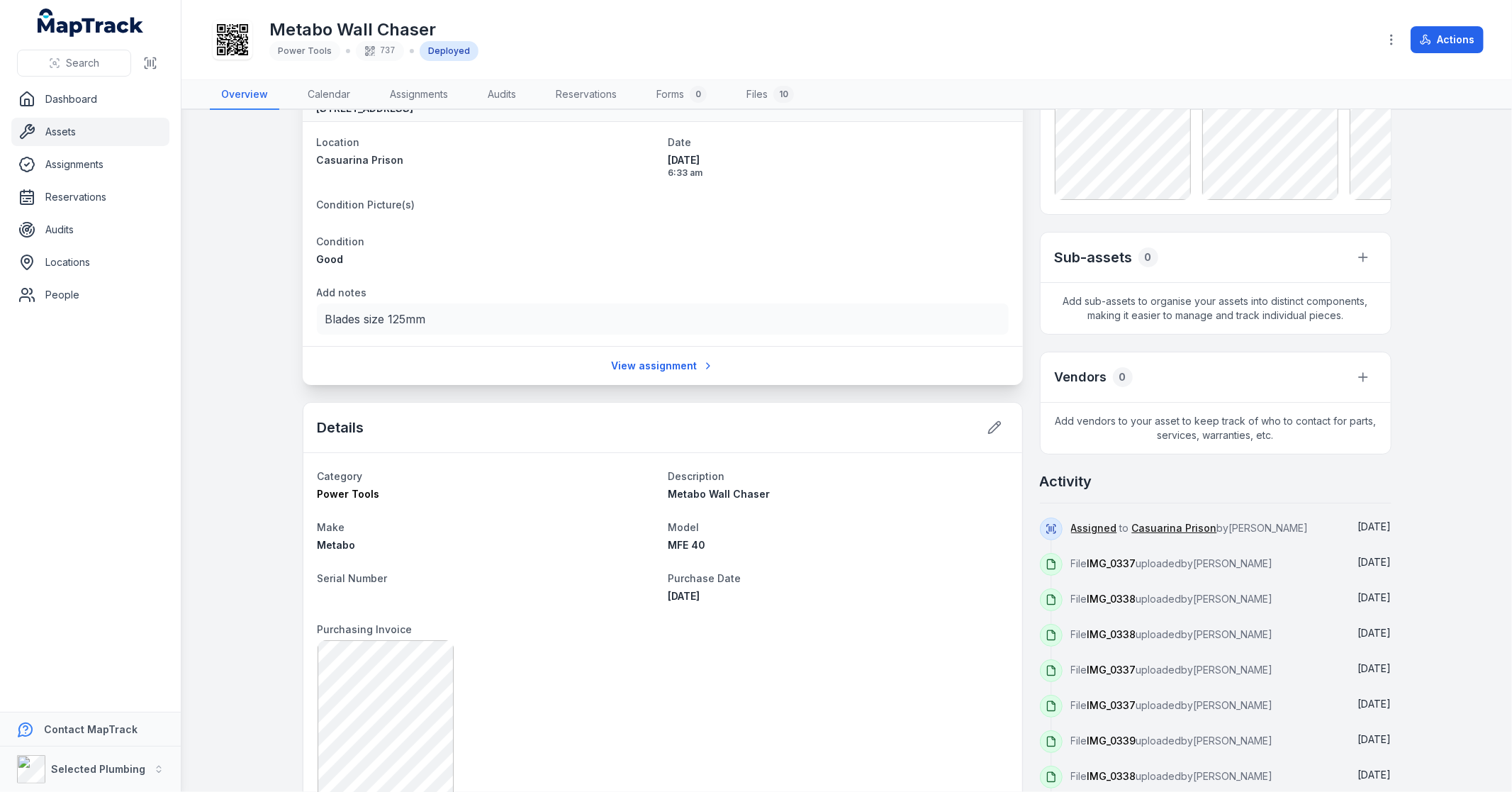
scroll to position [0, 0]
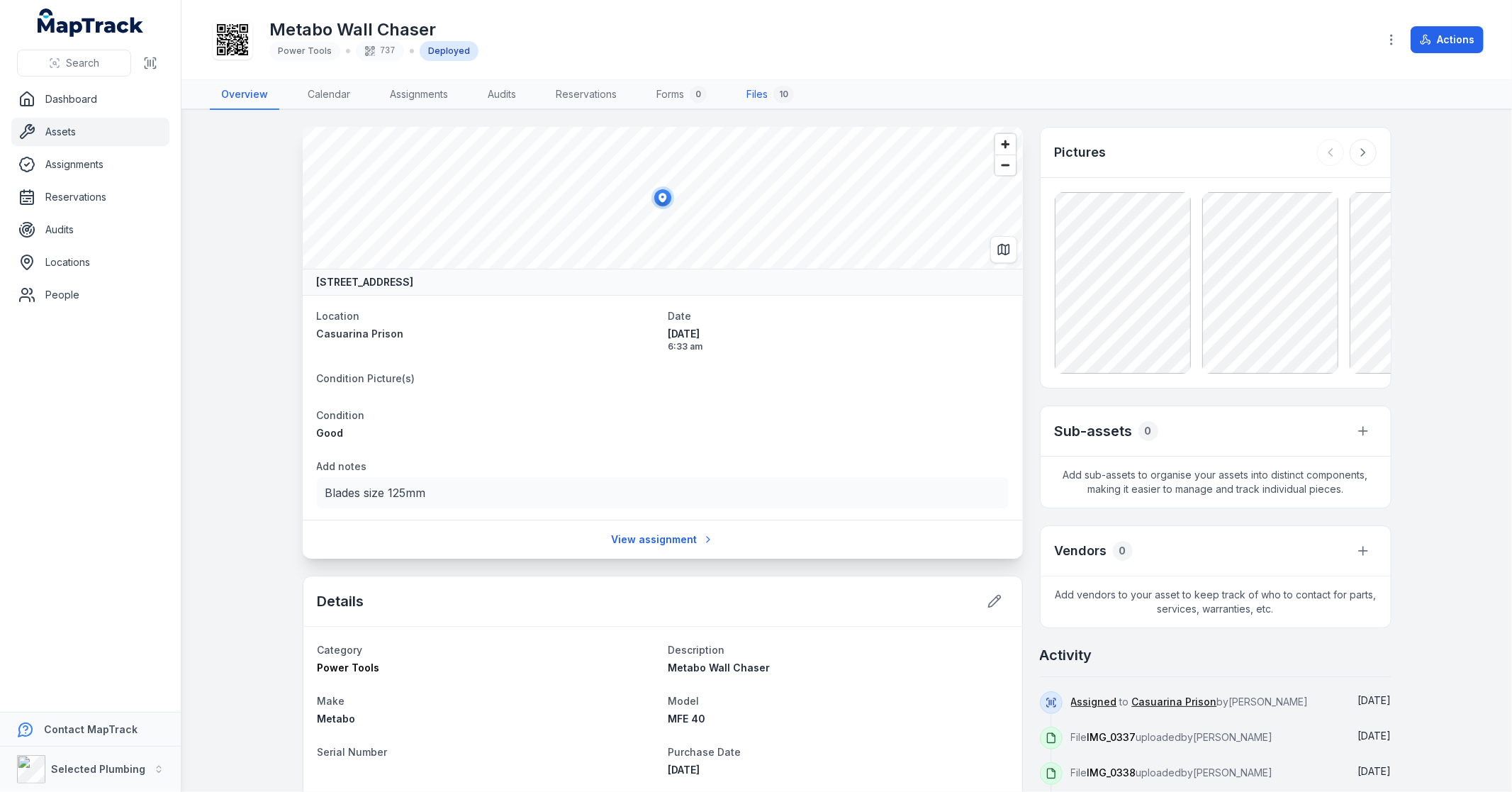
click at [743, 96] on link "Files 10" at bounding box center [771, 95] width 71 height 30
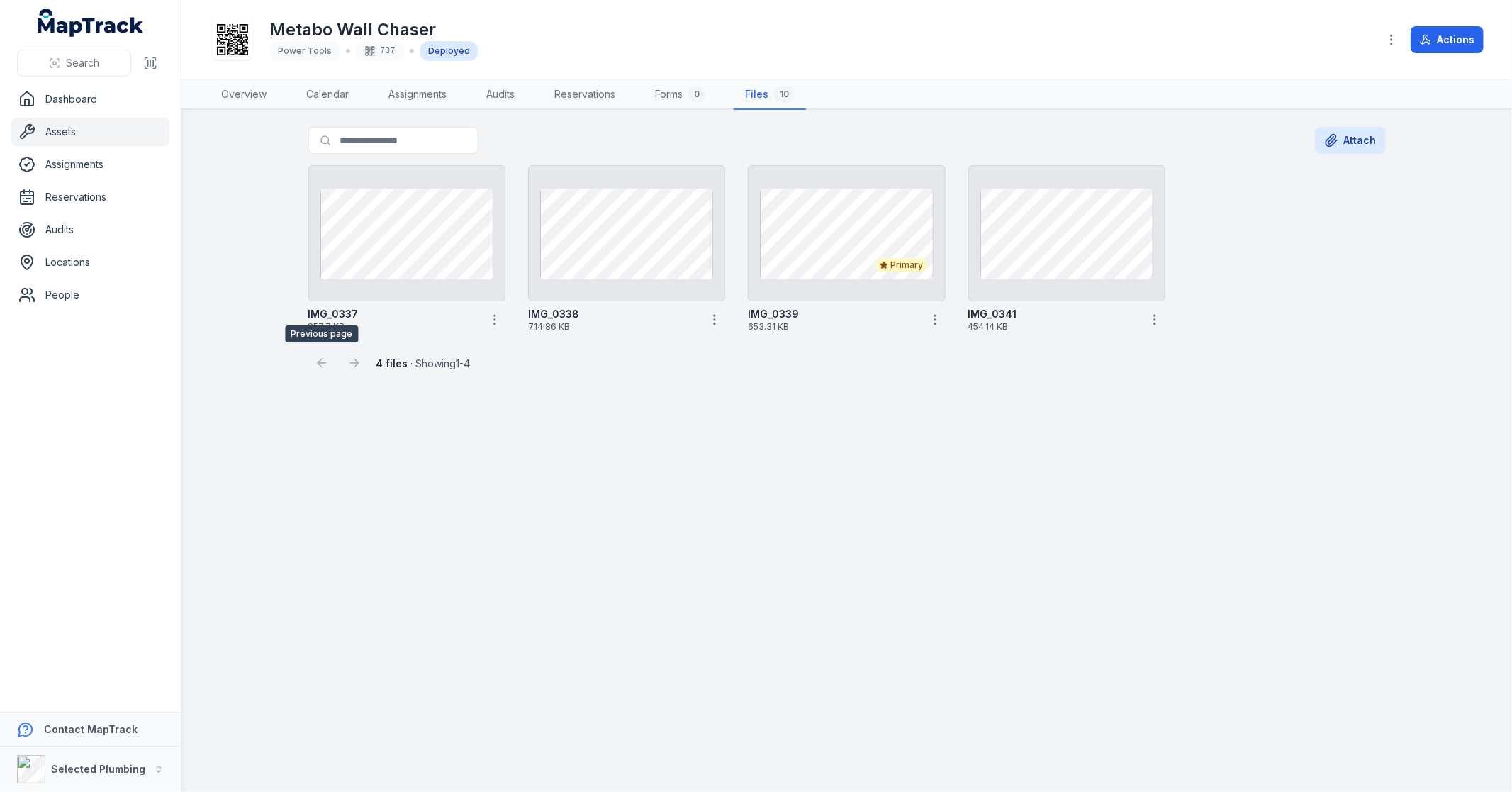
click at [321, 362] on div at bounding box center [321, 362] width 27 height 27
click at [369, 371] on div "4 files · Showing 1 - 4" at bounding box center [847, 357] width 1078 height 38
click at [969, 600] on main "Search for files Attach IMG_0337 857.7 KB IMG_0338 714.86 KB Primary IMG_0339 6…" at bounding box center [847, 451] width 1331 height 682
click at [226, 90] on link "Overview" at bounding box center [244, 95] width 68 height 30
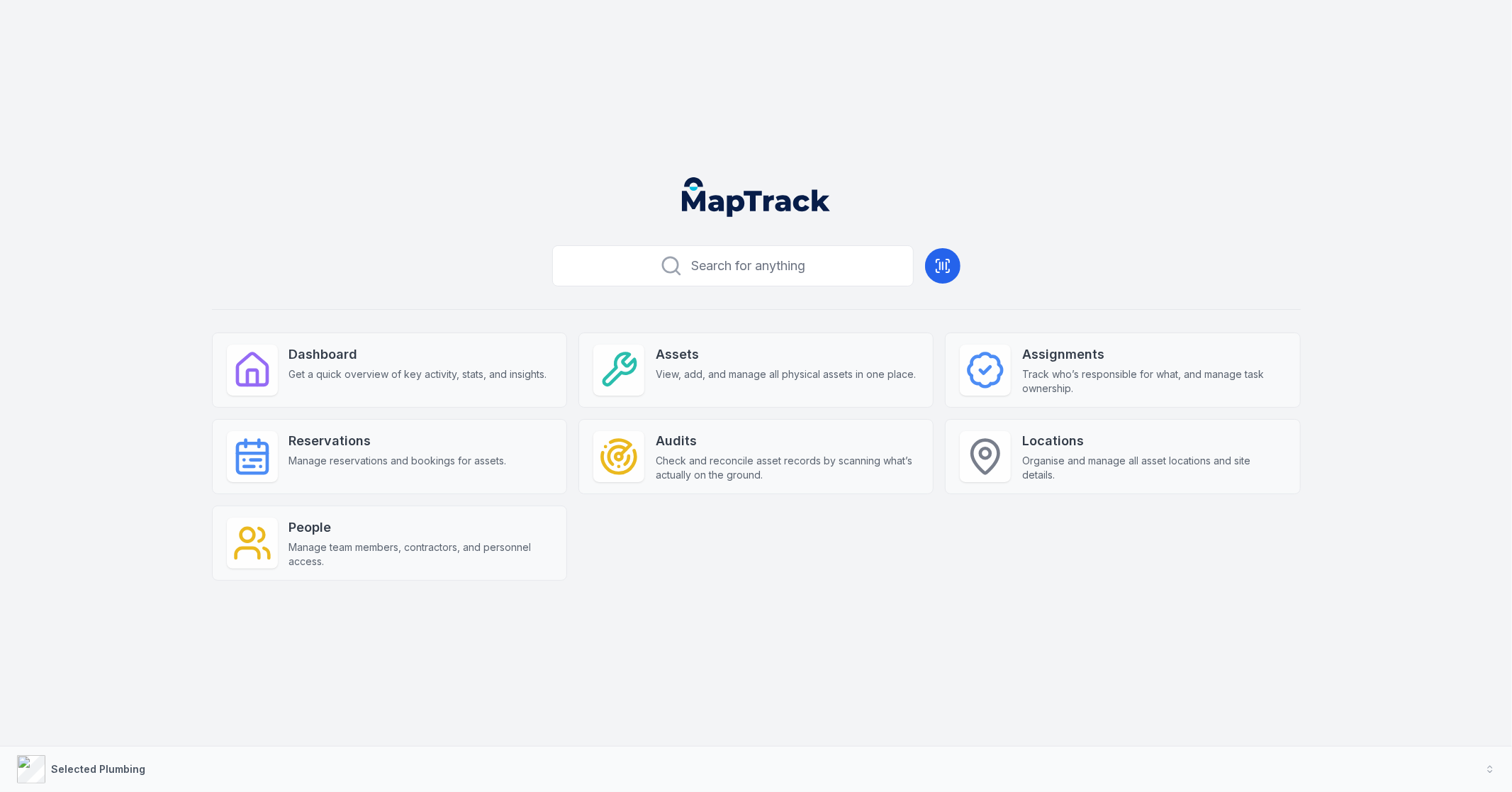
click at [805, 356] on strong "Assets" at bounding box center [786, 354] width 260 height 20
